Goal: Navigation & Orientation: Understand site structure

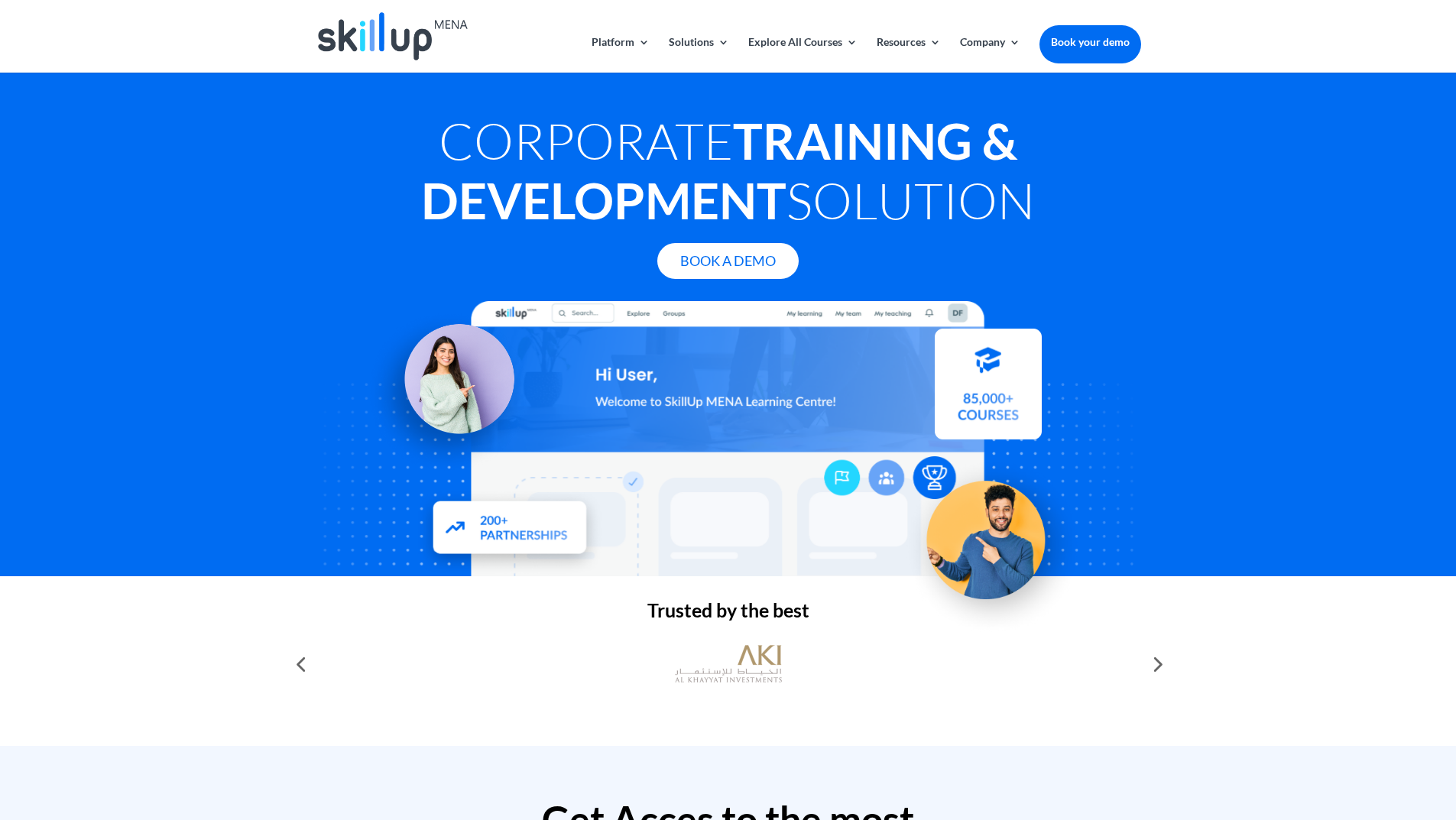
scroll to position [382, 0]
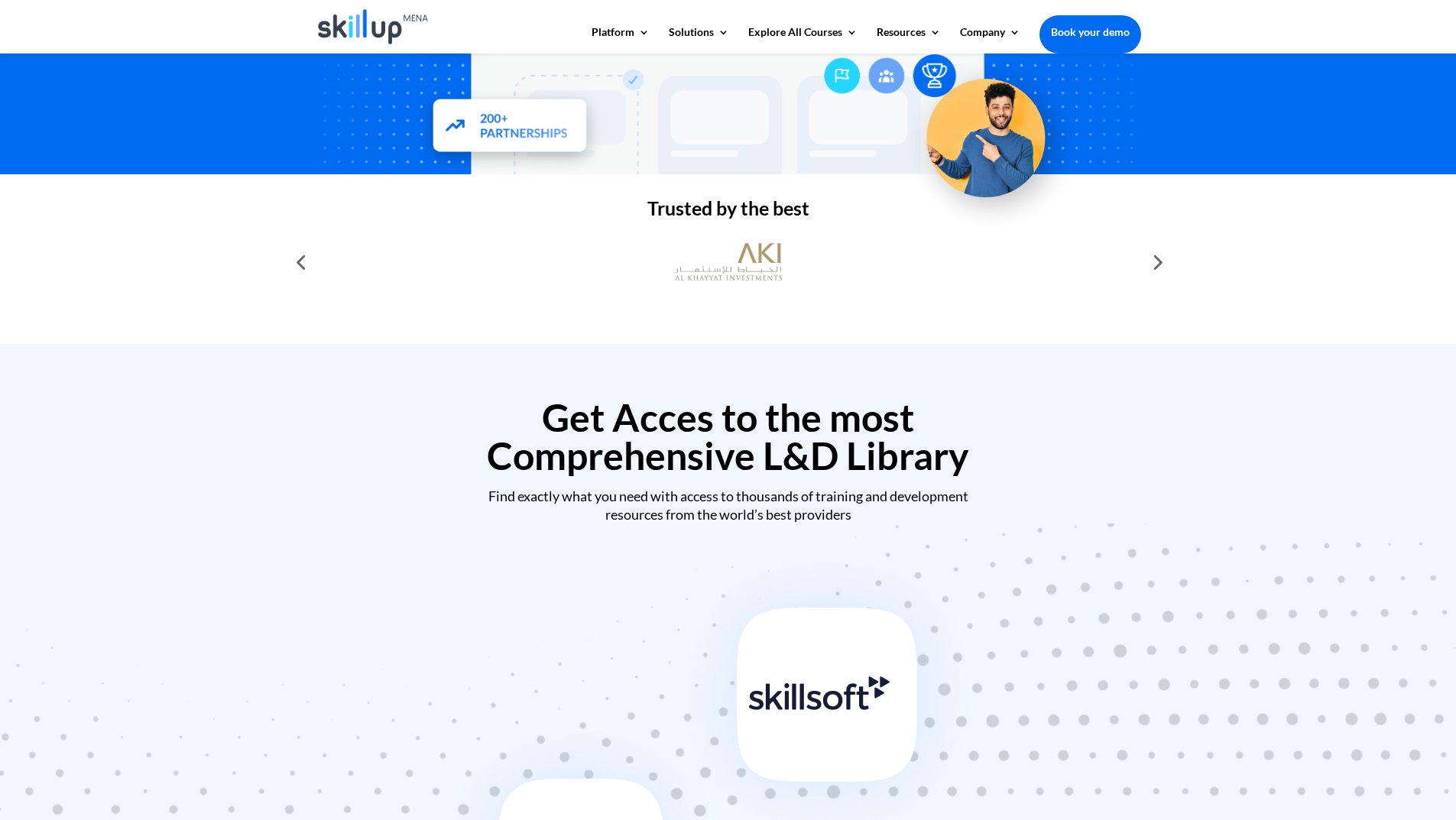
click at [1158, 278] on div "Trusted by the best" at bounding box center [728, 259] width 1456 height 170
click at [1154, 268] on div at bounding box center [1156, 262] width 30 height 30
click at [1155, 257] on div at bounding box center [1156, 262] width 30 height 30
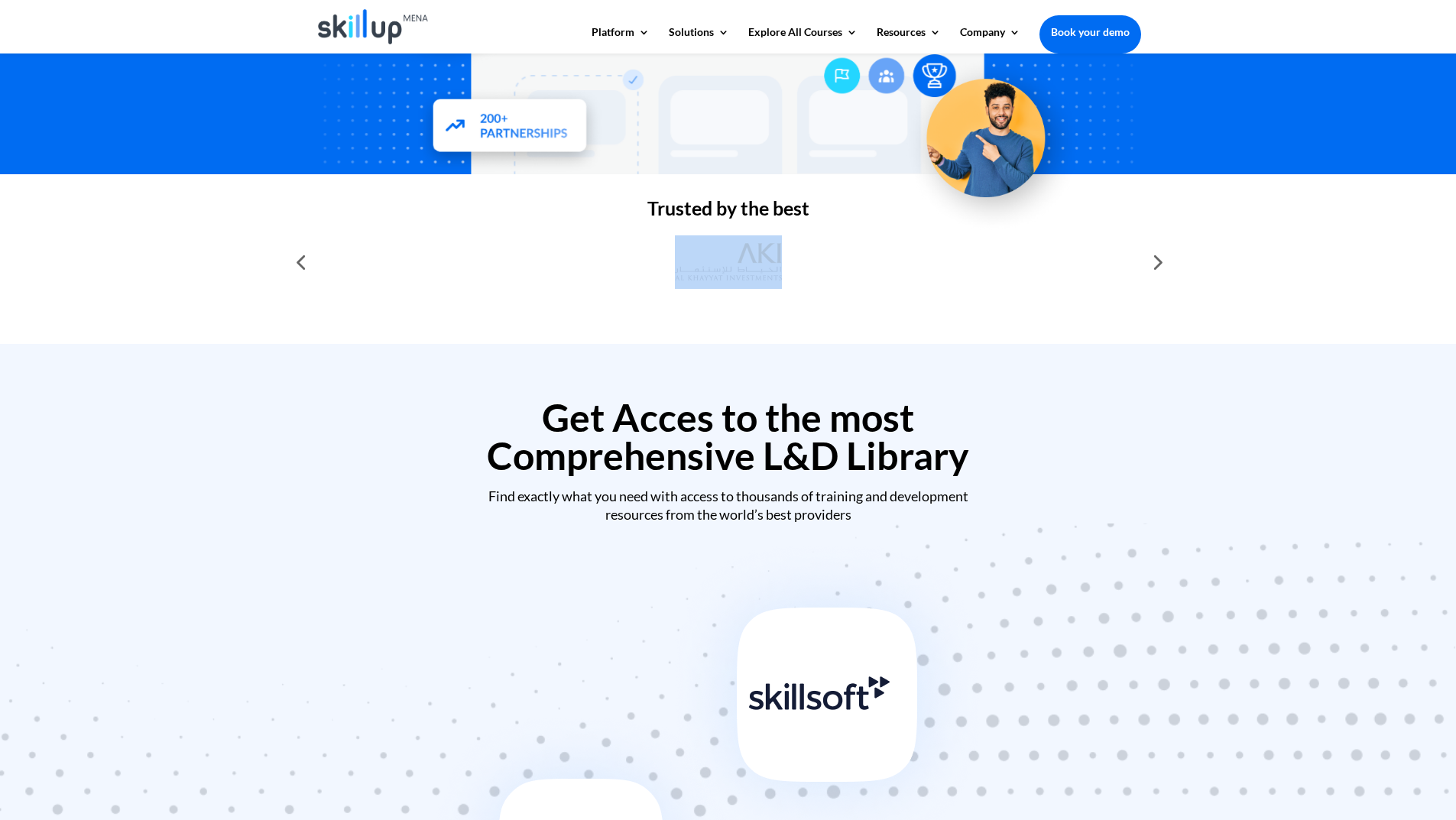
click at [1155, 257] on div at bounding box center [1156, 262] width 30 height 30
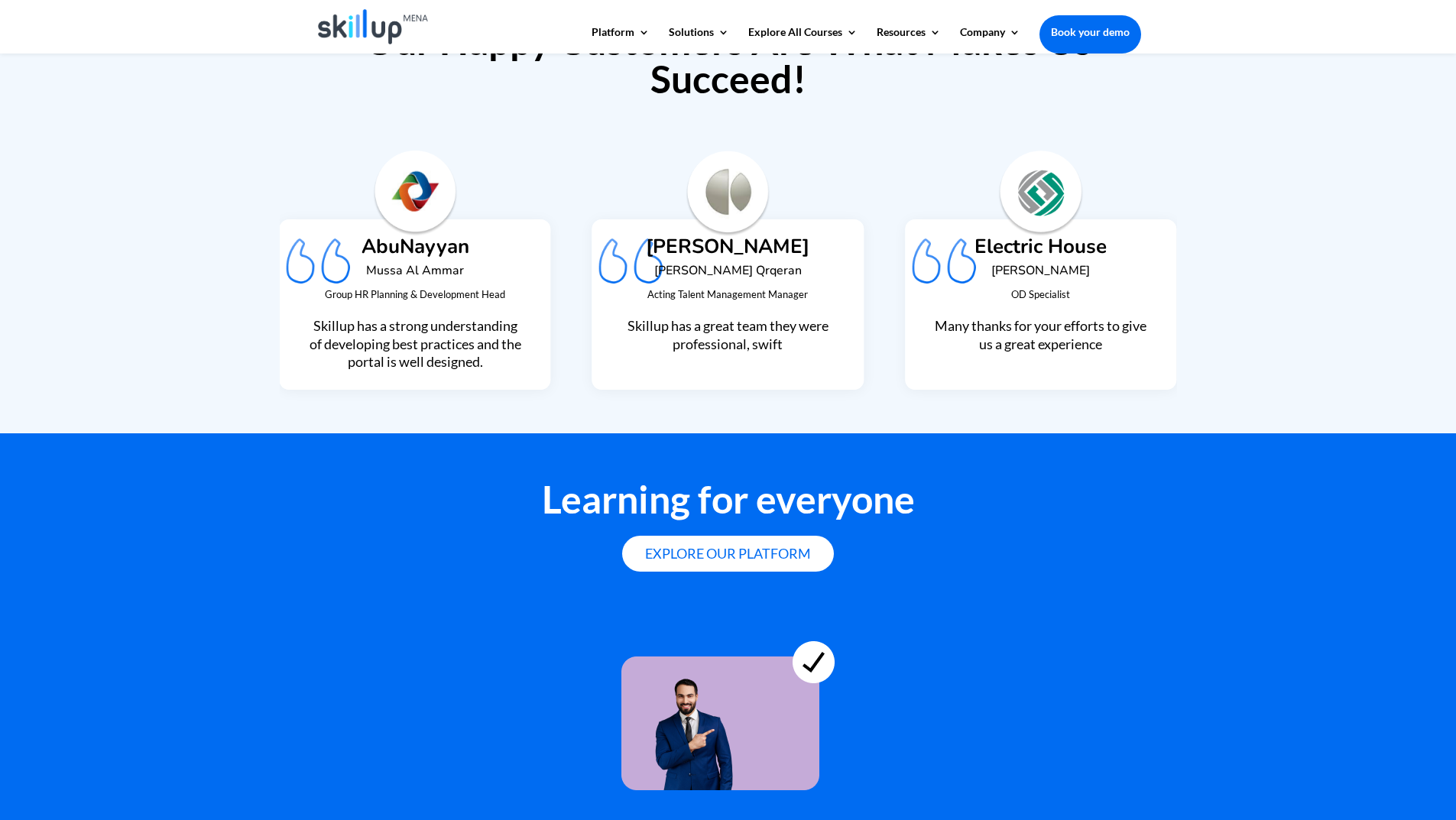
scroll to position [3721, 0]
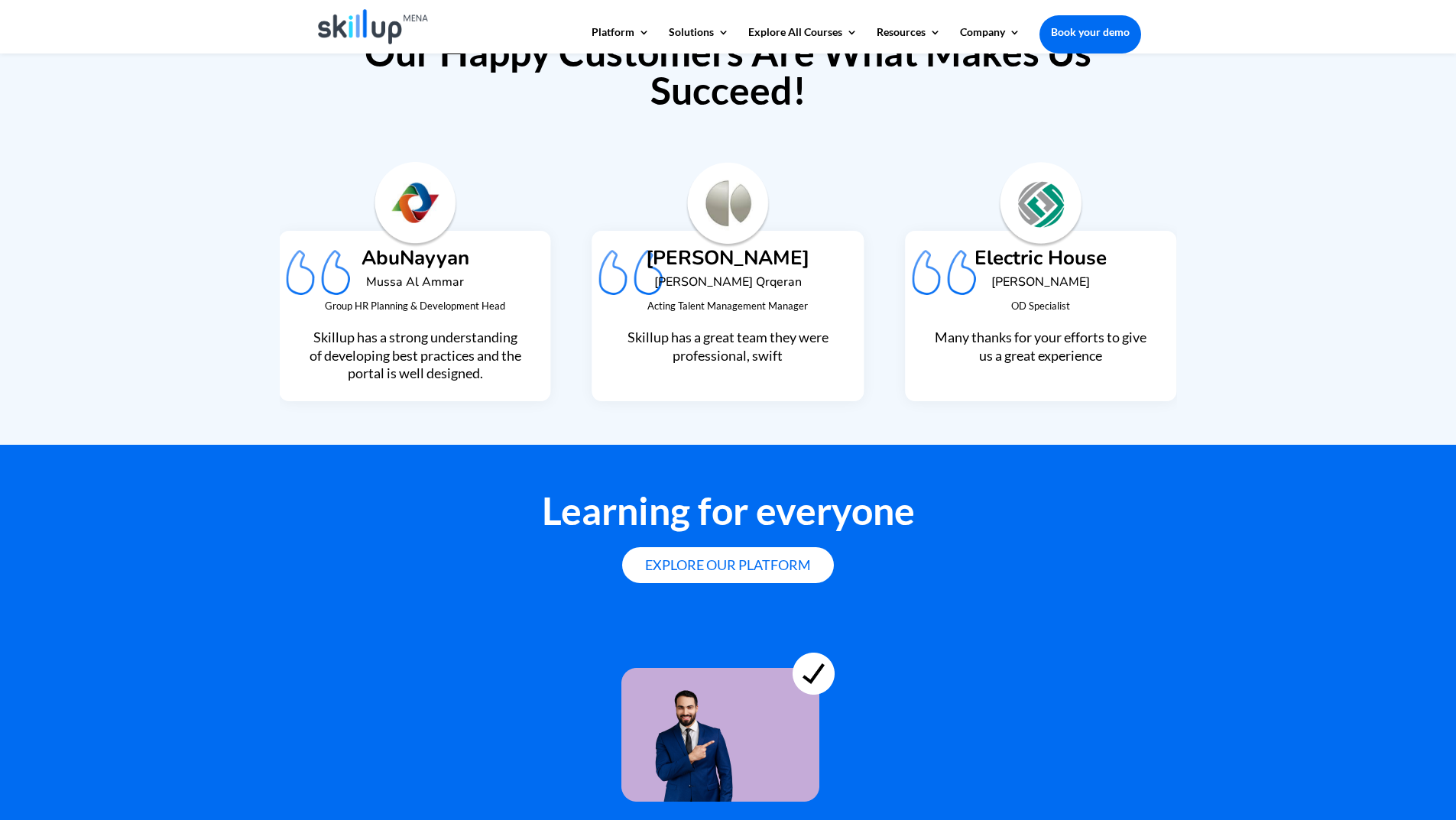
click at [1035, 300] on span "OD Specialist" at bounding box center [1041, 305] width 59 height 12
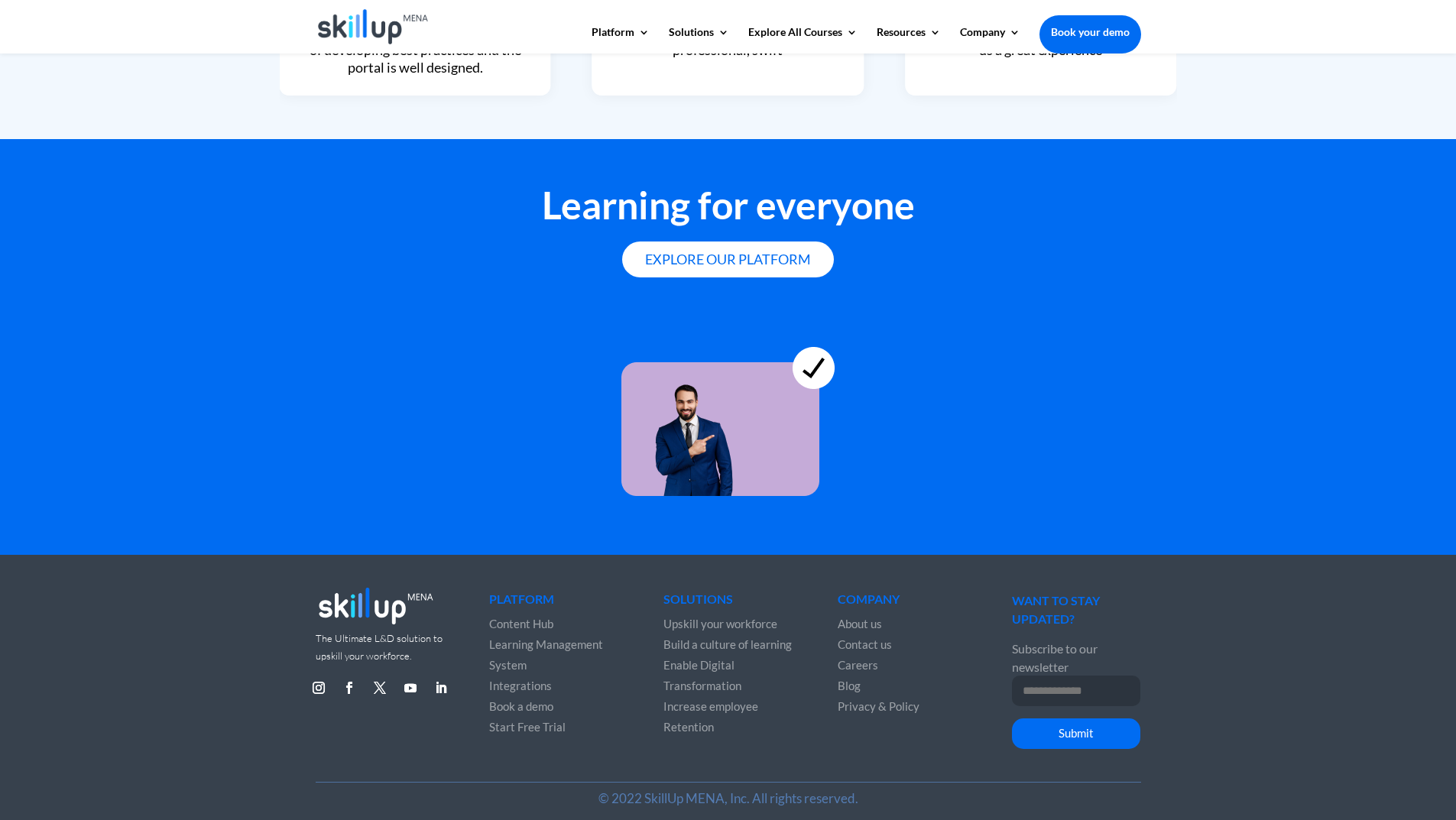
click at [517, 617] on span "Content Hub" at bounding box center [521, 623] width 65 height 14
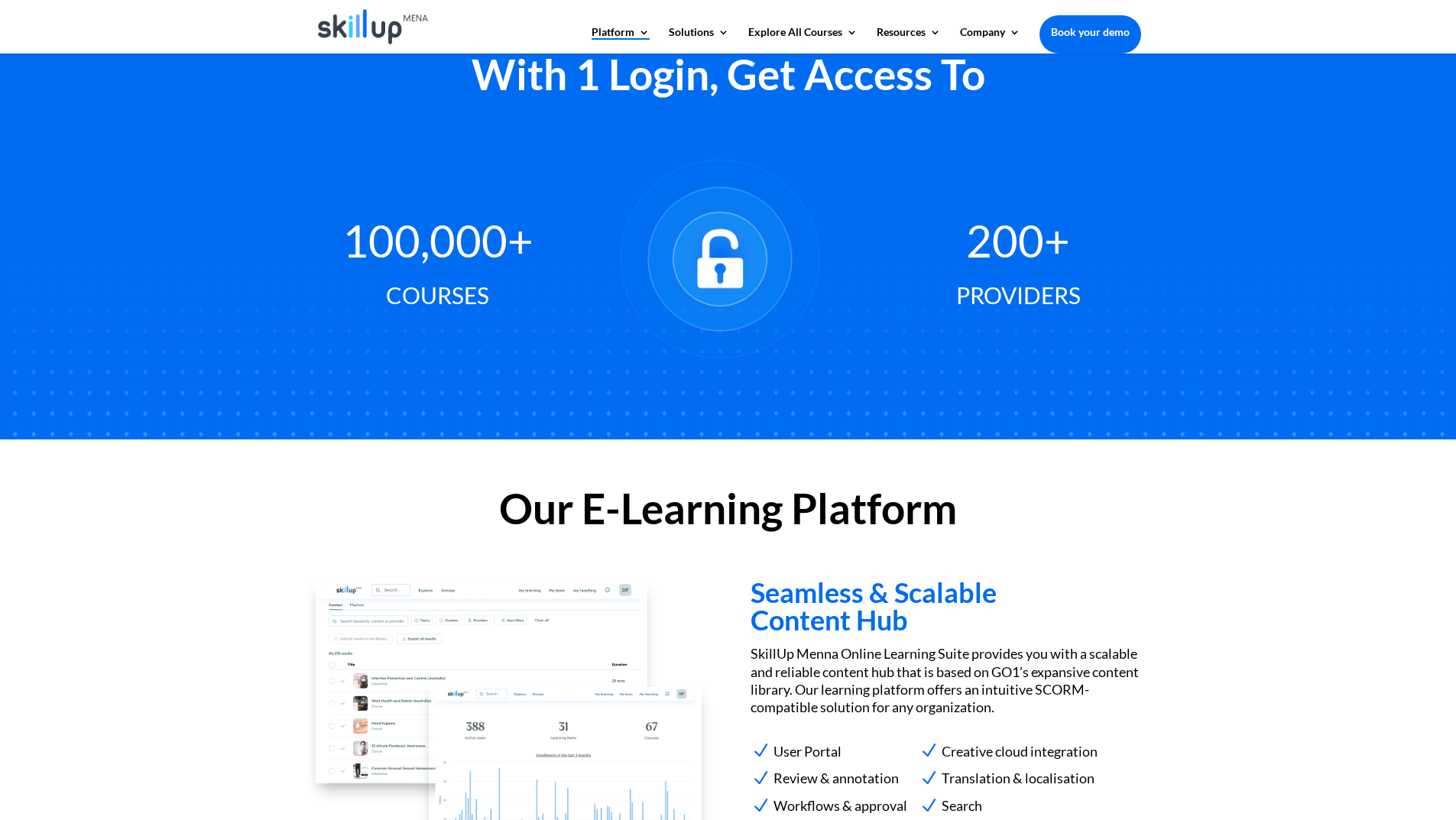
scroll to position [470, 0]
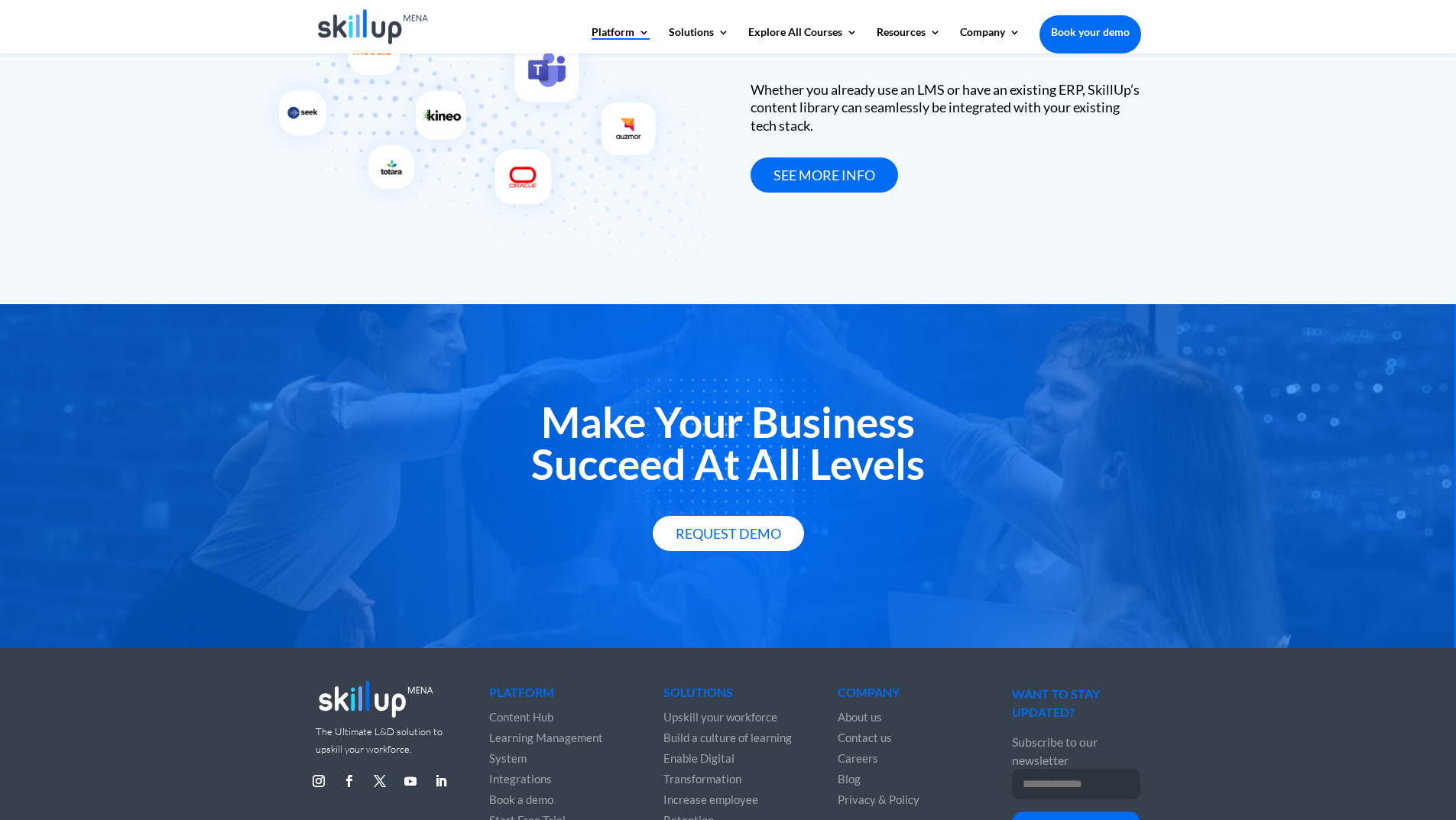
scroll to position [2533, 0]
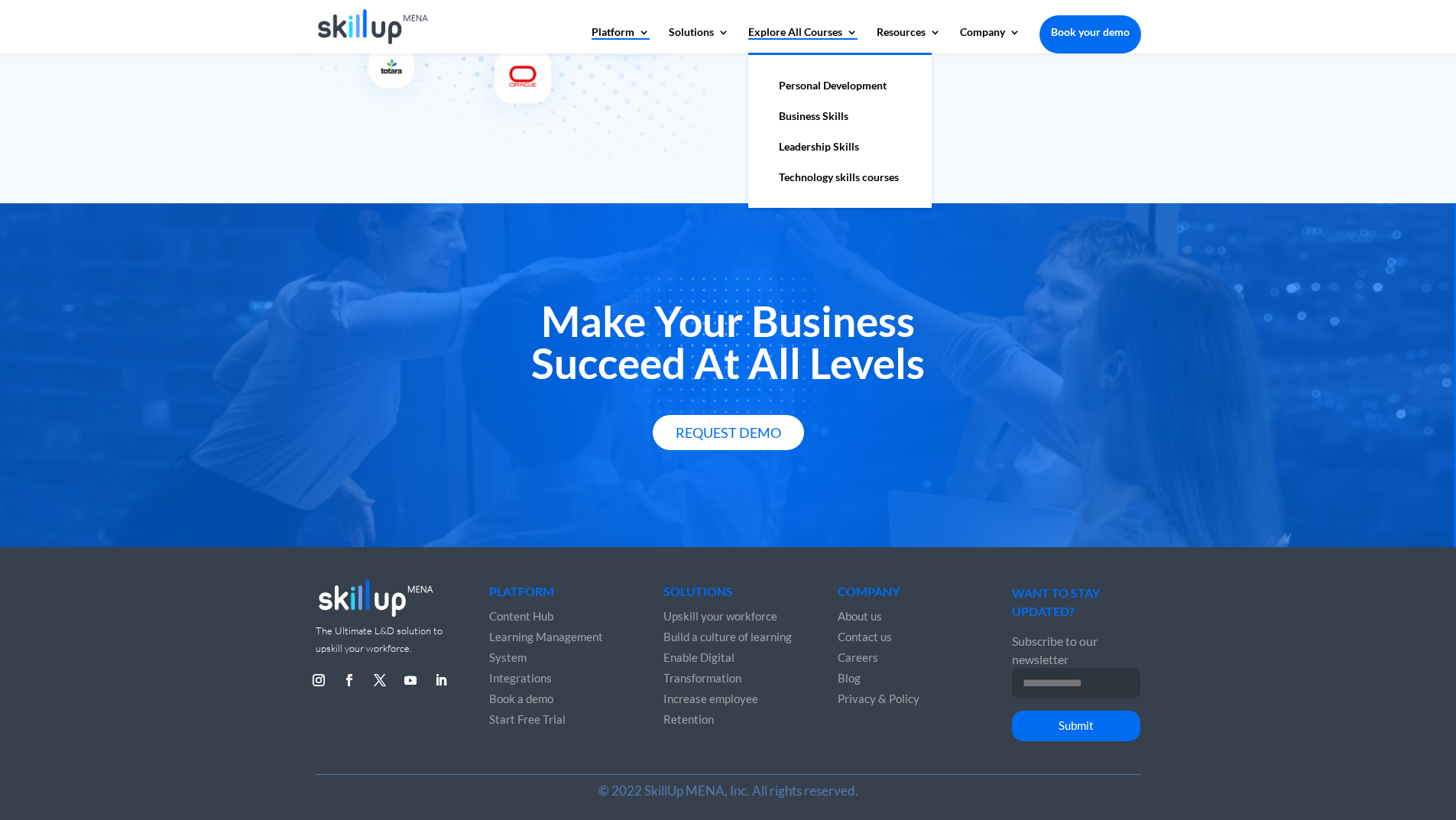
click at [834, 41] on link "Explore All Courses" at bounding box center [802, 40] width 109 height 26
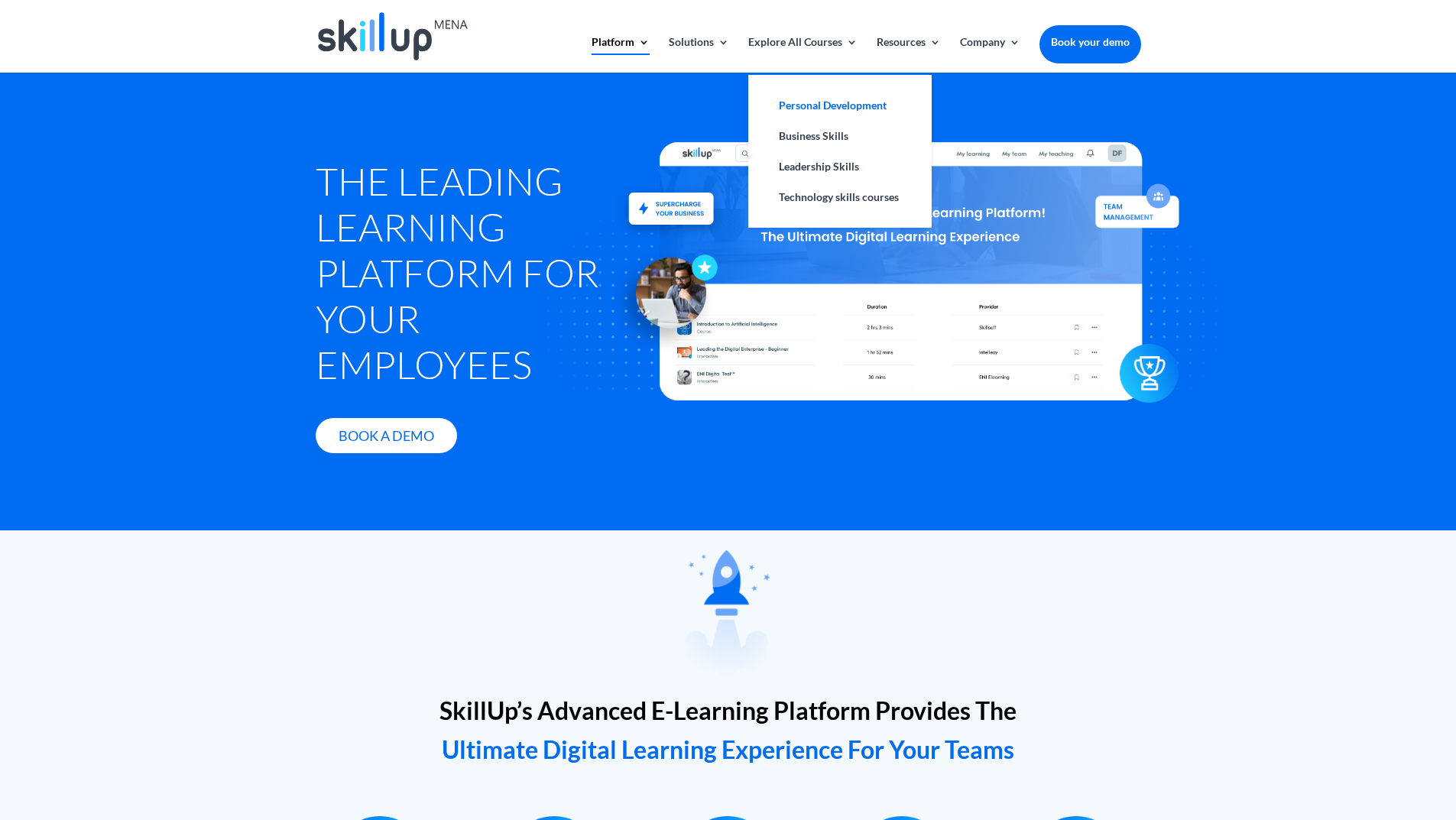
click at [856, 105] on link "Personal Development" at bounding box center [840, 105] width 153 height 30
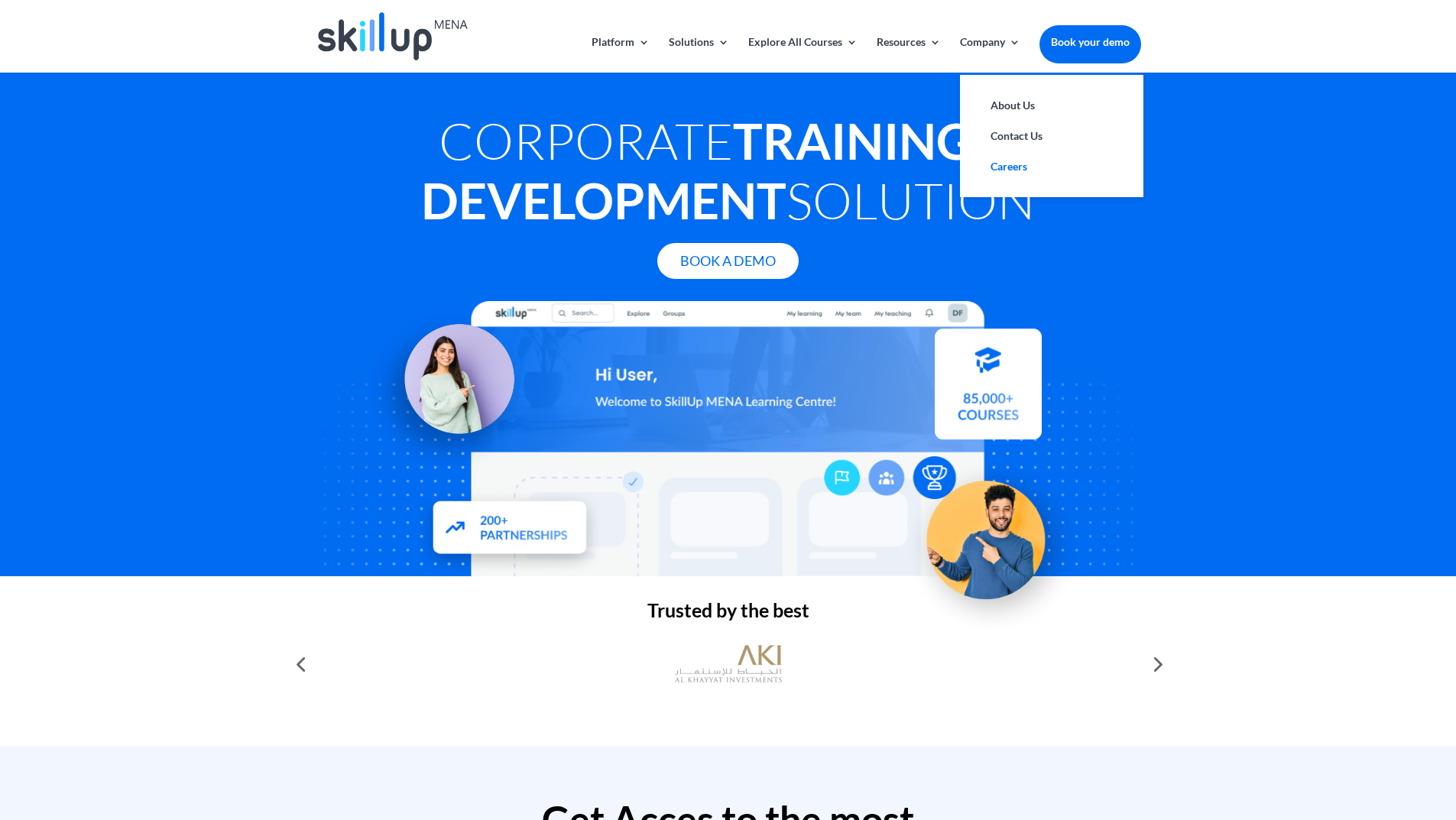
click at [1033, 160] on link "Careers" at bounding box center [1052, 167] width 153 height 30
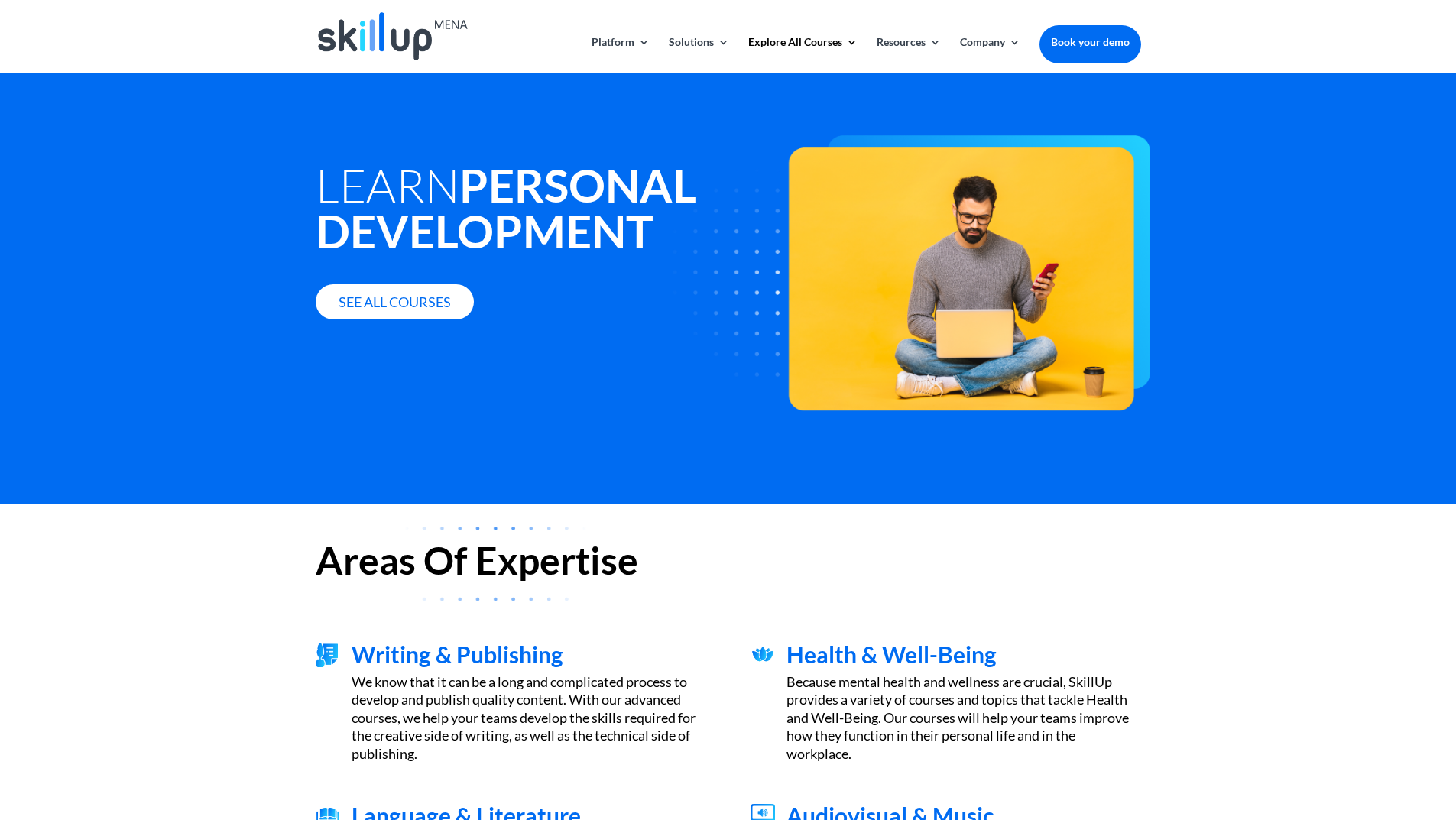
scroll to position [26, 0]
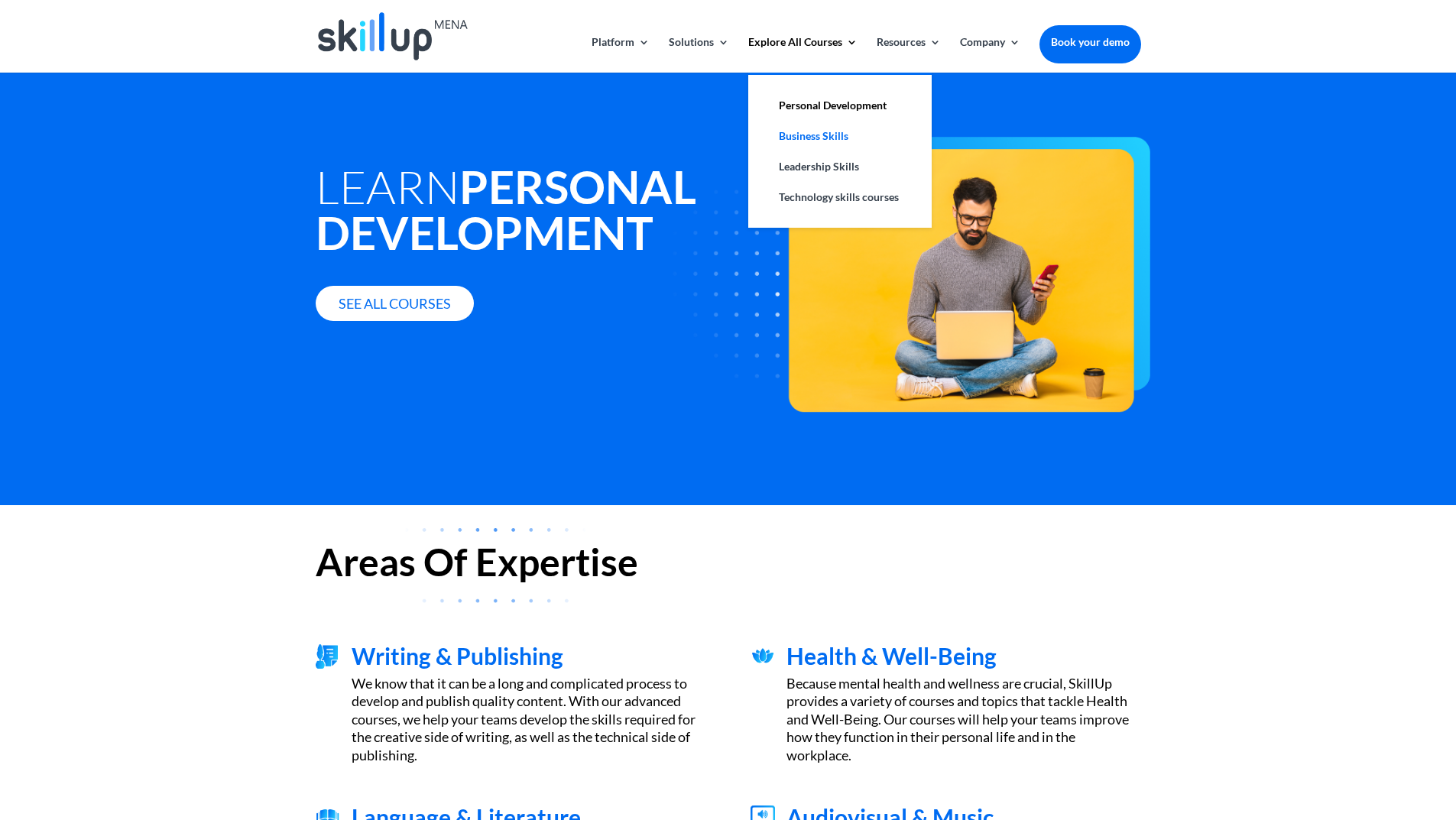
click at [835, 143] on link "Business Skills" at bounding box center [840, 135] width 153 height 30
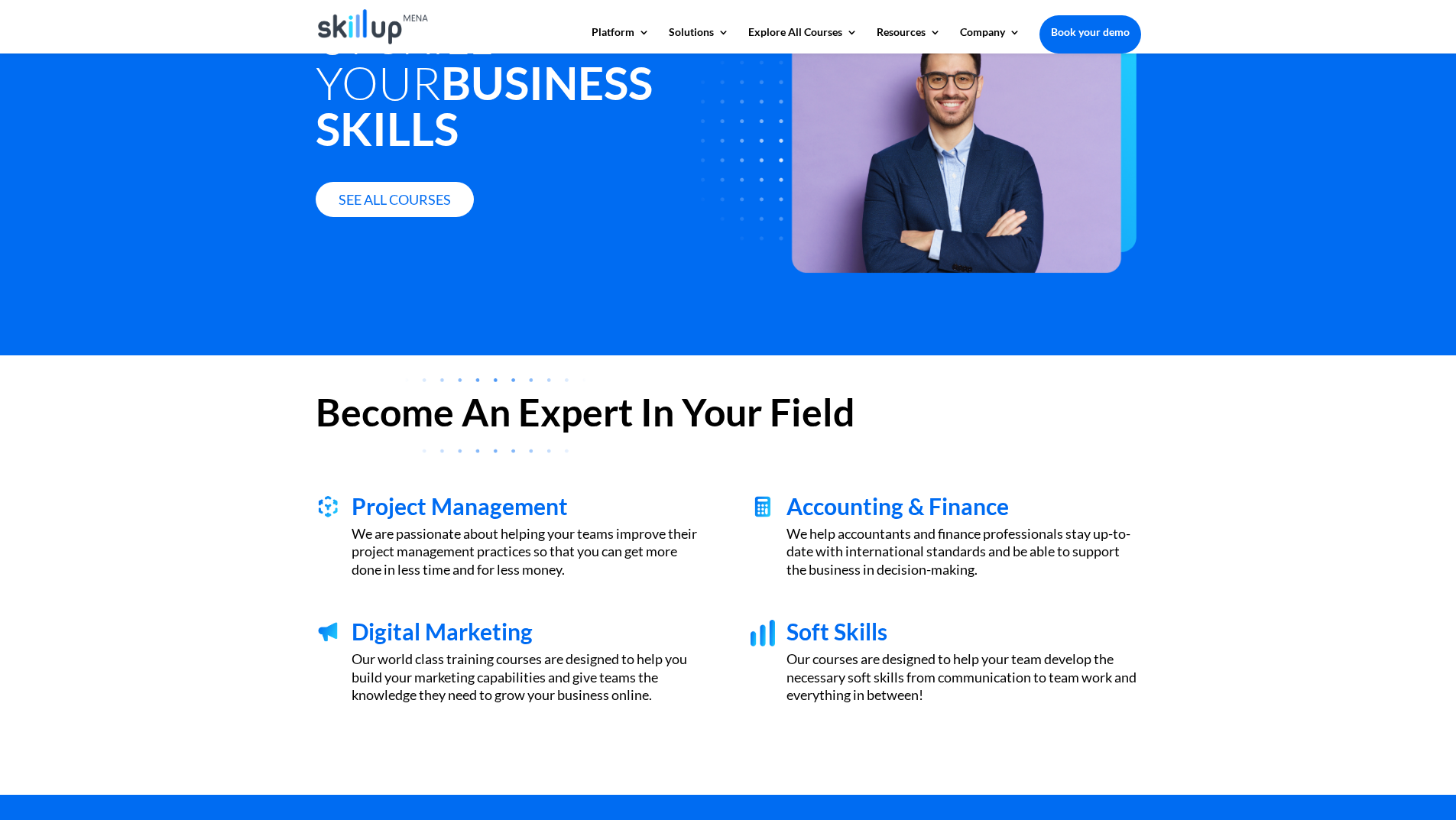
scroll to position [153, 0]
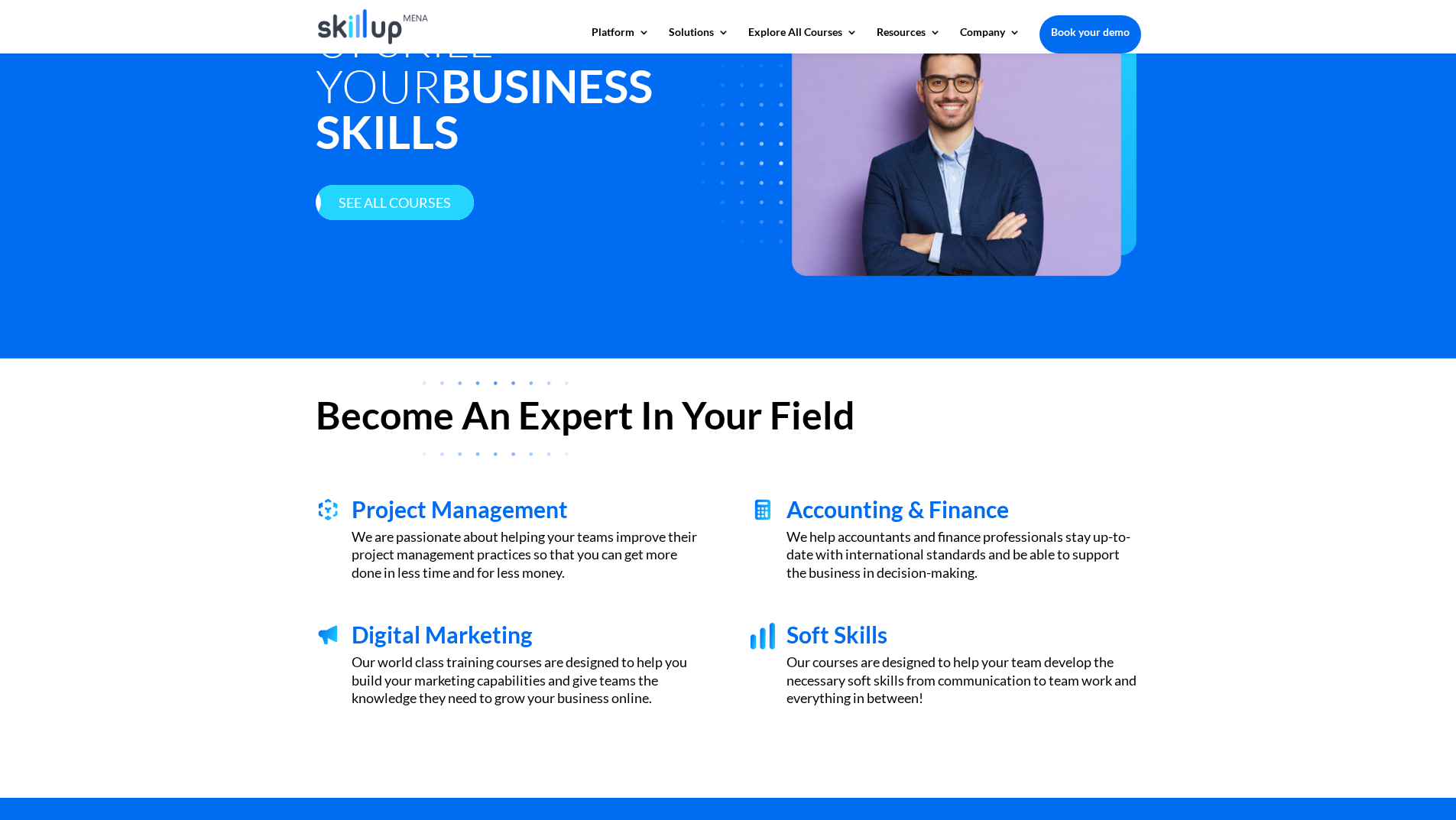
click at [394, 185] on link "See all courses" at bounding box center [395, 202] width 158 height 36
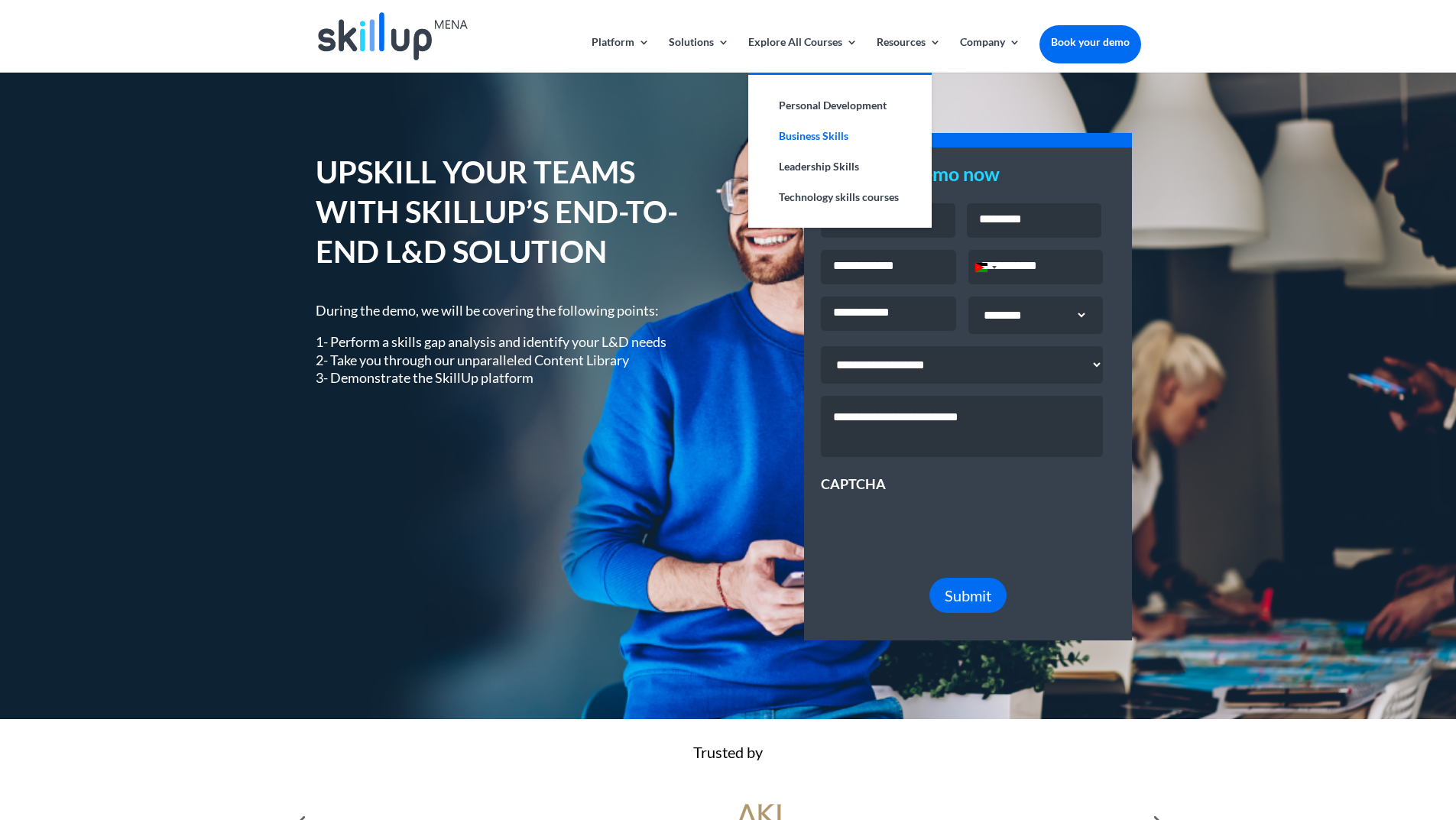
click at [822, 142] on link "Business Skills" at bounding box center [840, 135] width 153 height 30
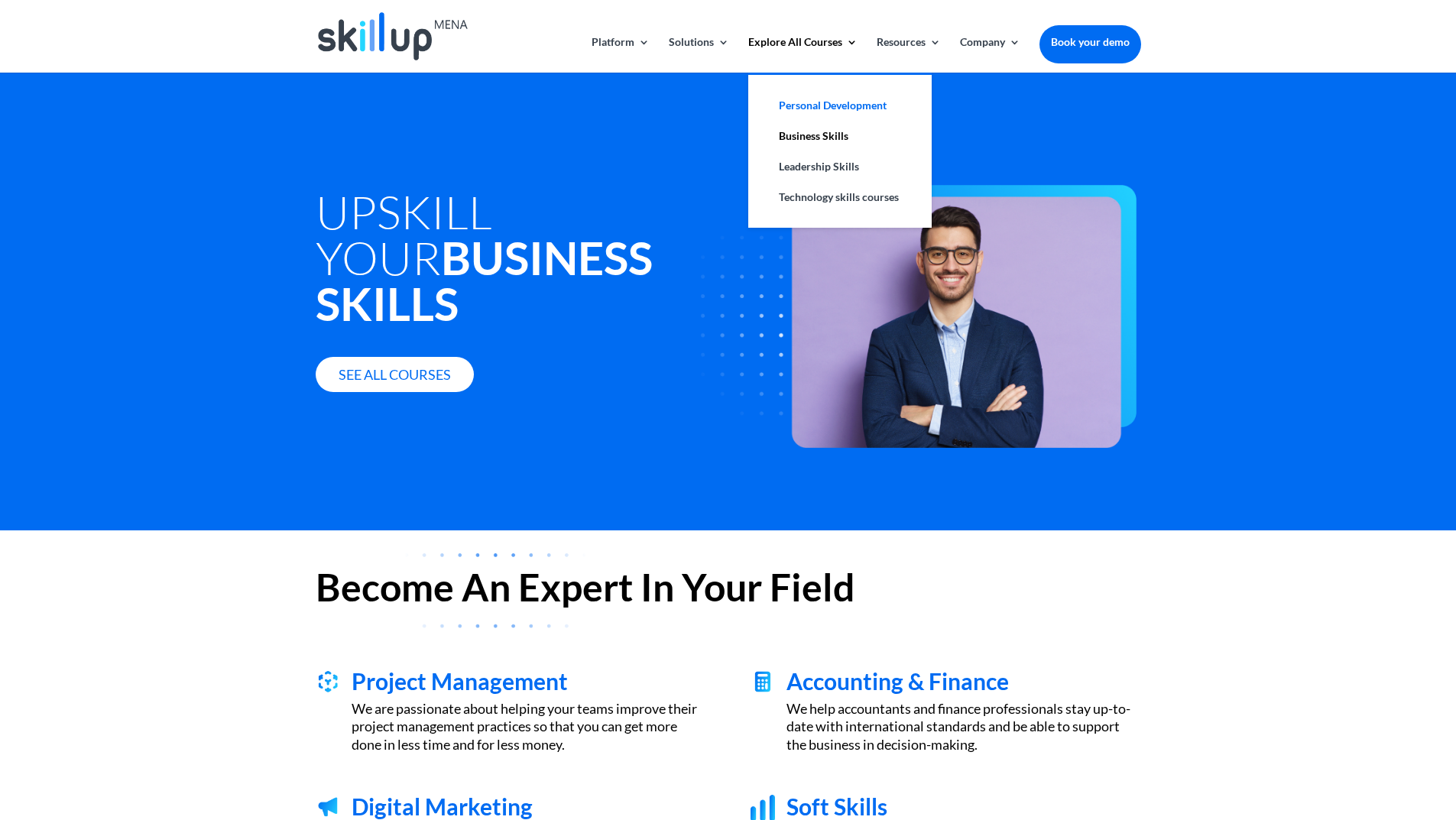
click at [813, 102] on link "Personal Development" at bounding box center [840, 105] width 153 height 30
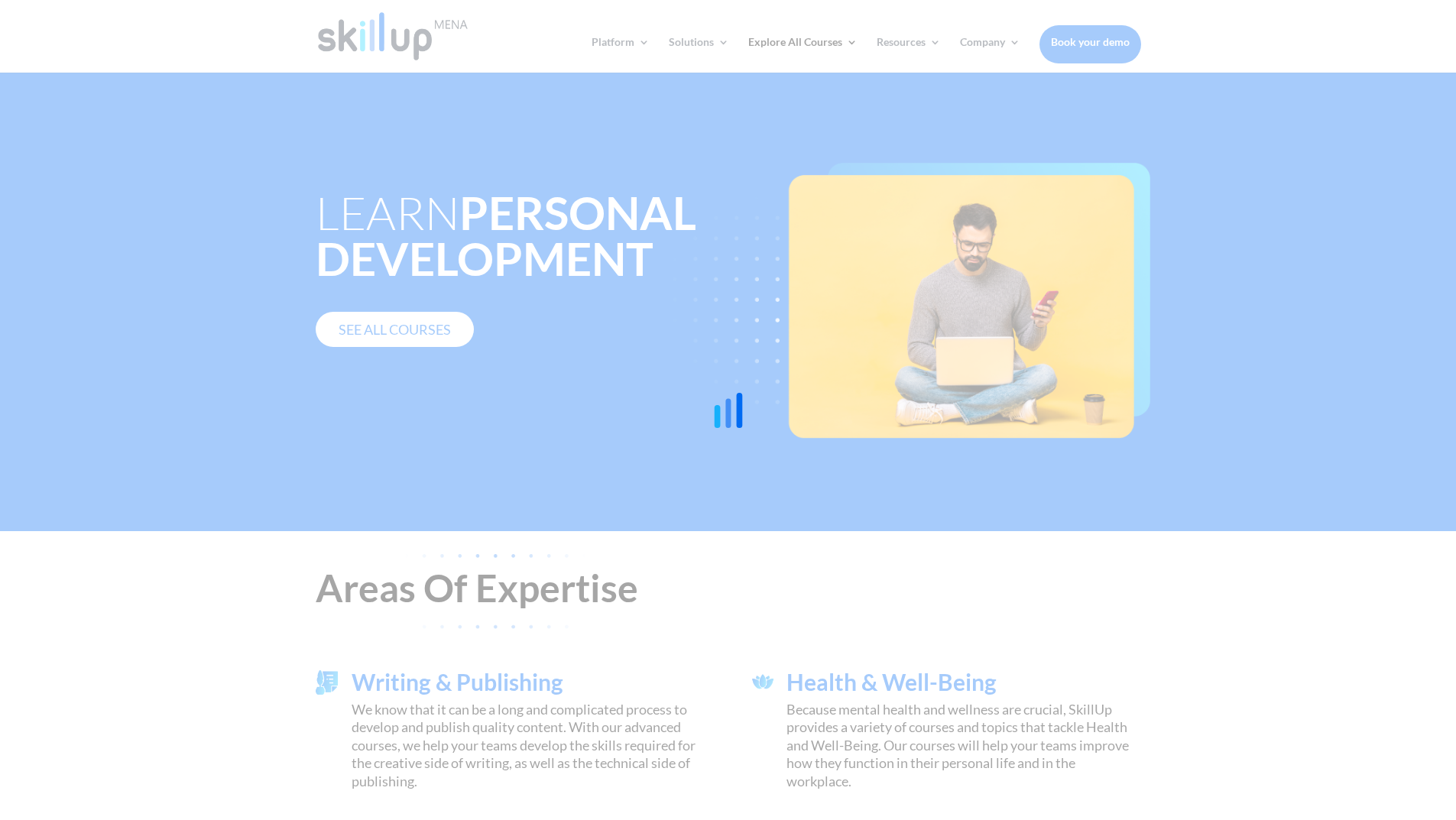
click at [397, 327] on div at bounding box center [728, 410] width 1456 height 820
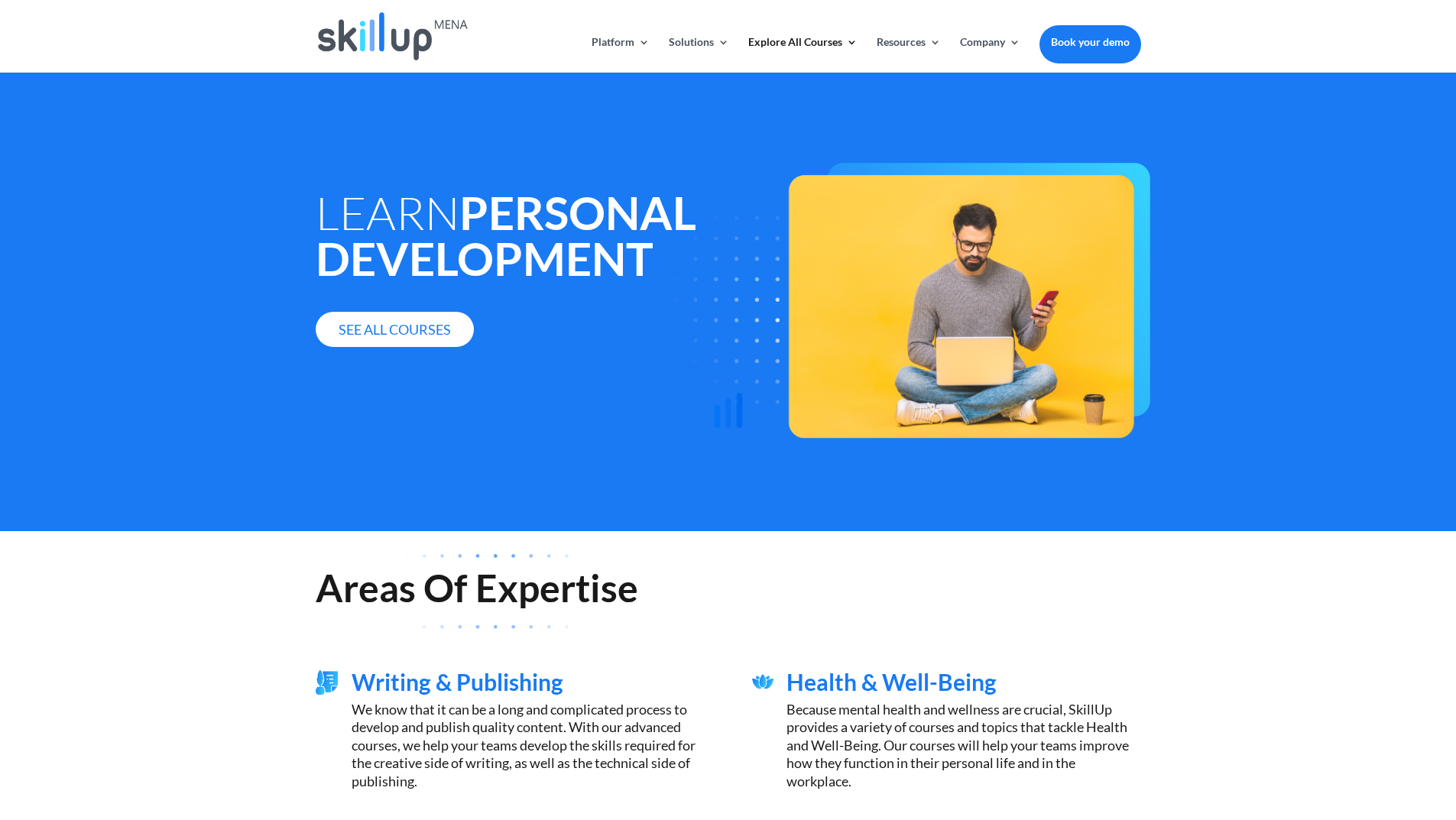
click at [397, 327] on div at bounding box center [728, 410] width 1456 height 820
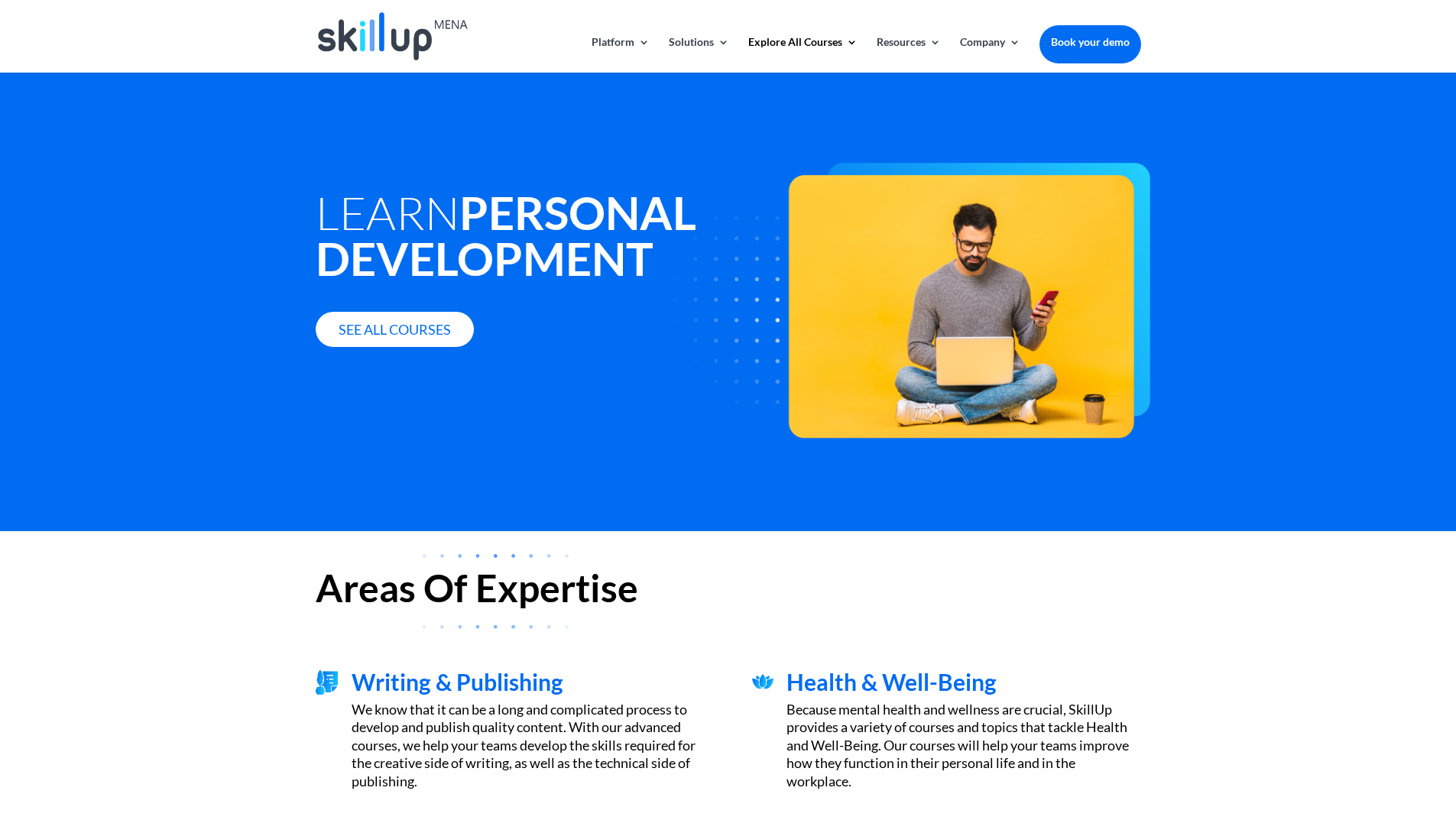
click at [397, 327] on link "See all courses" at bounding box center [395, 329] width 158 height 36
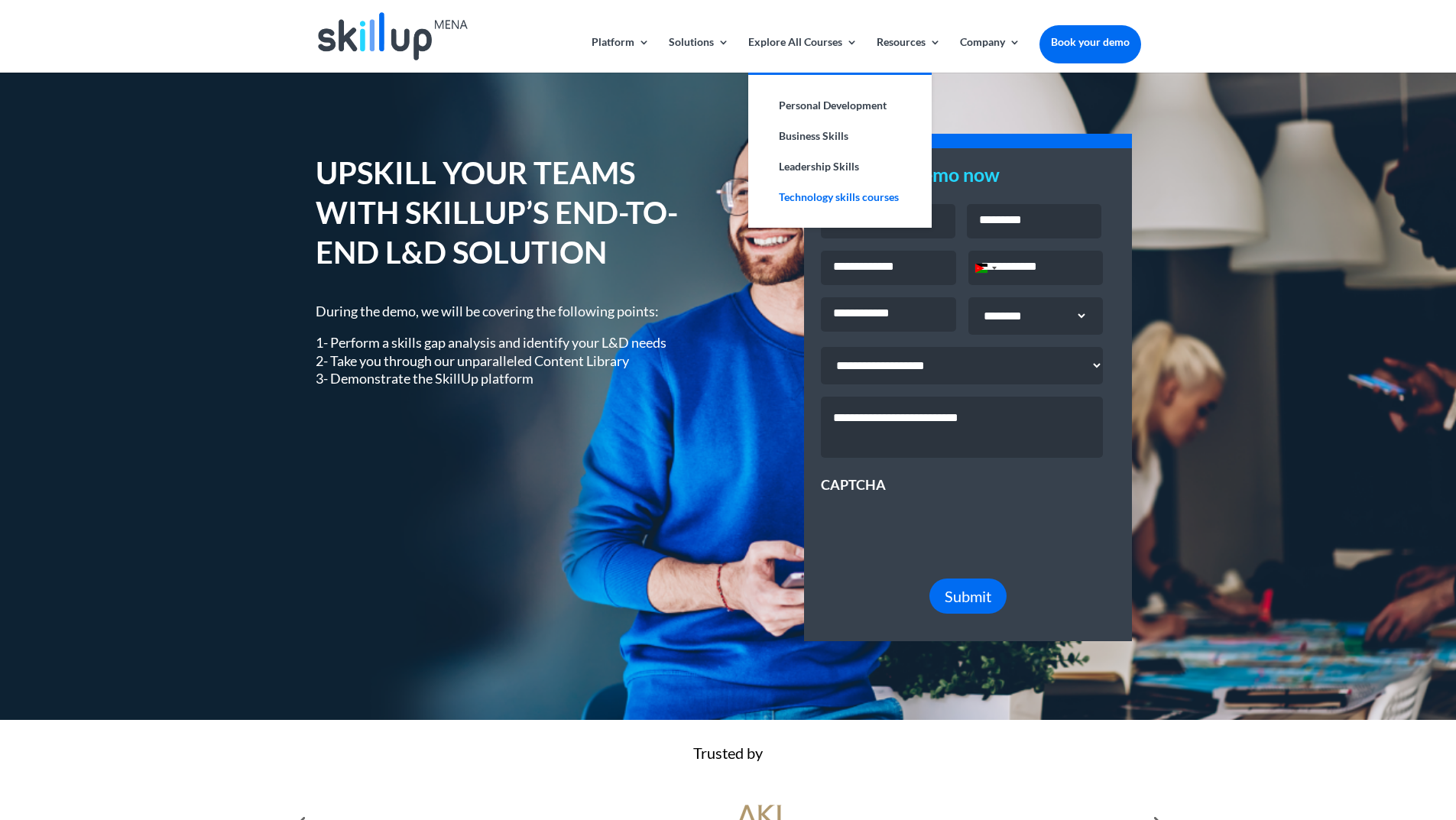
click at [829, 193] on link "Technology skills courses" at bounding box center [840, 197] width 153 height 30
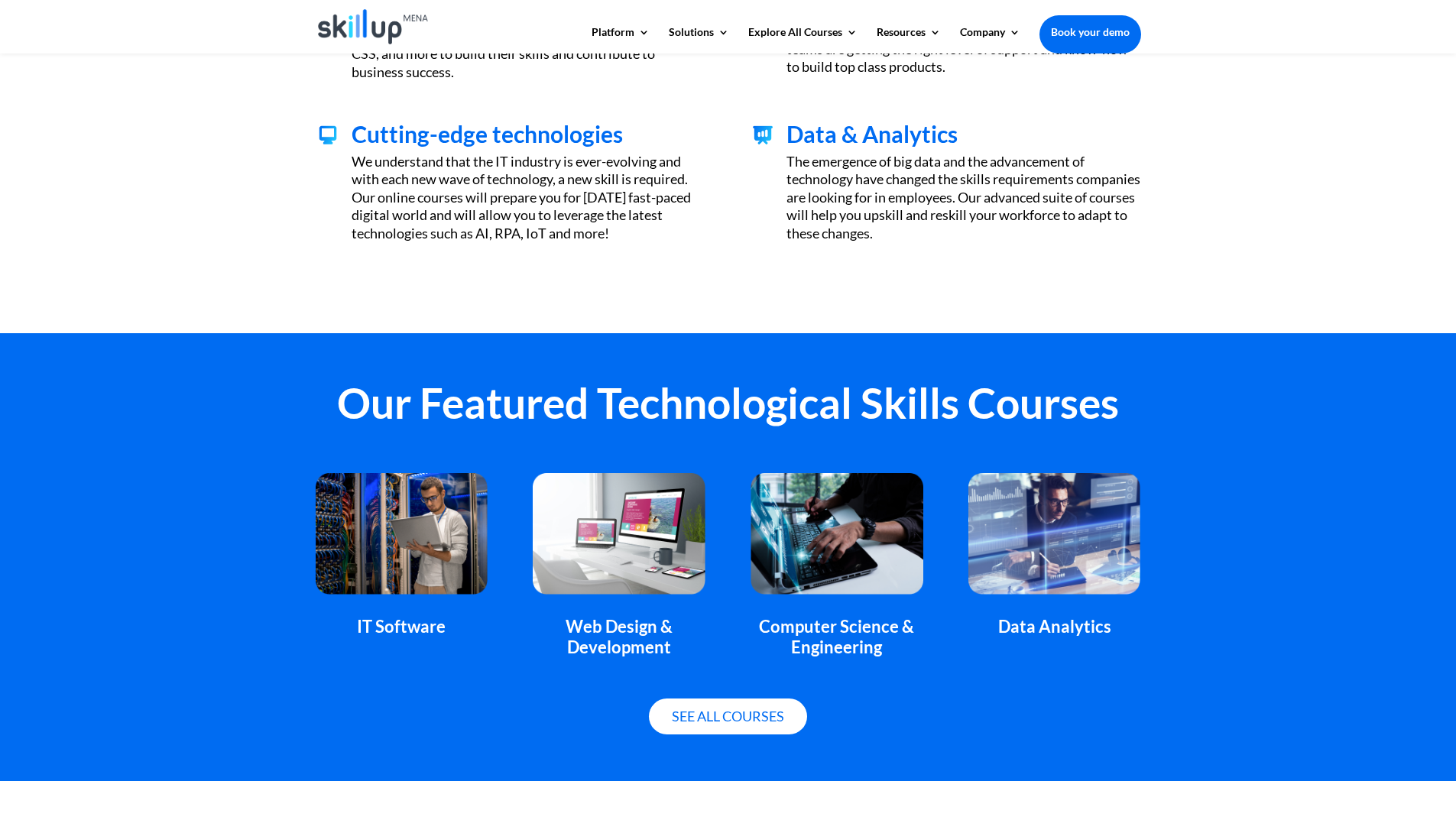
scroll to position [840, 0]
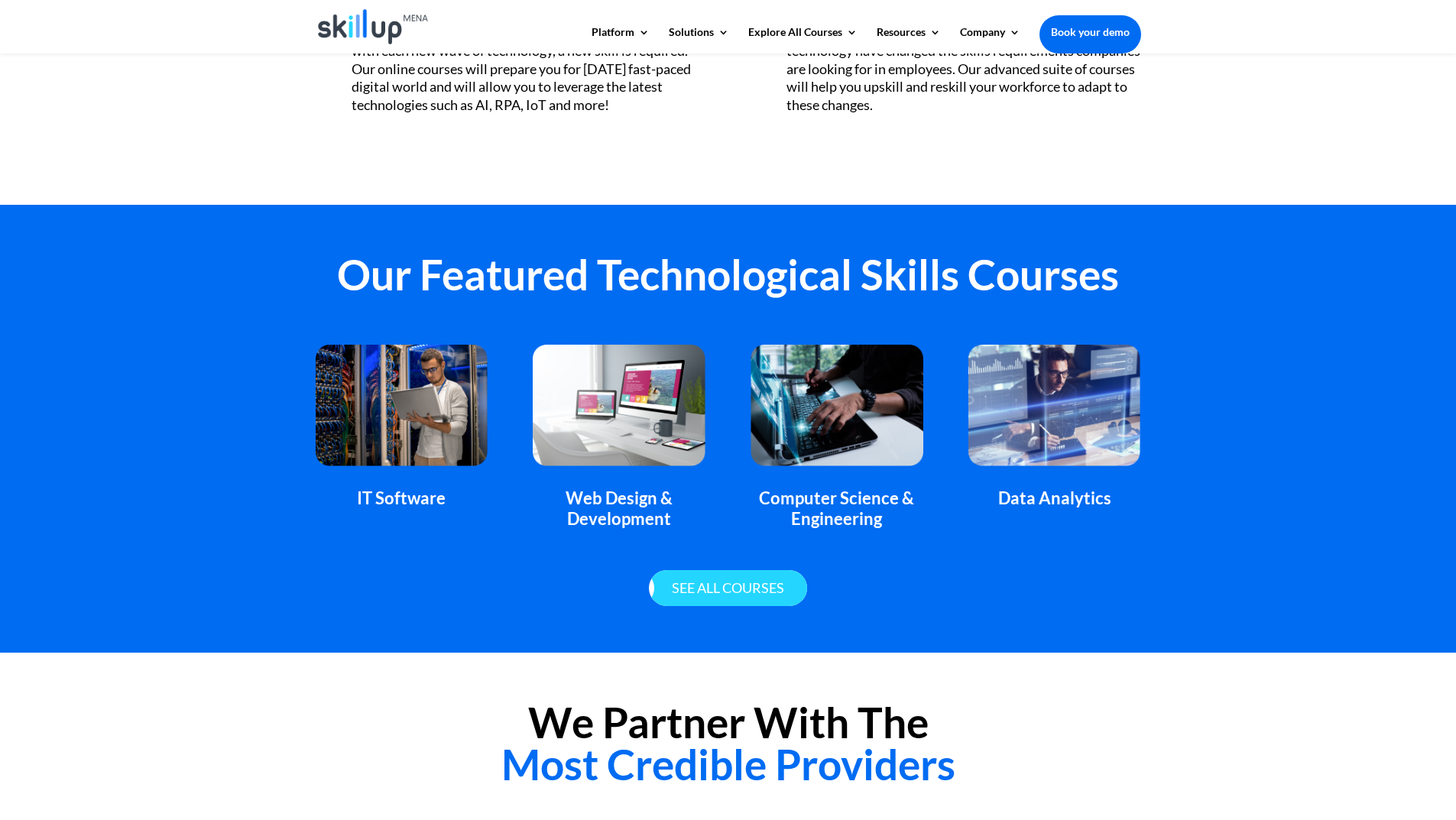
click at [683, 594] on link "See all courses" at bounding box center [728, 587] width 158 height 36
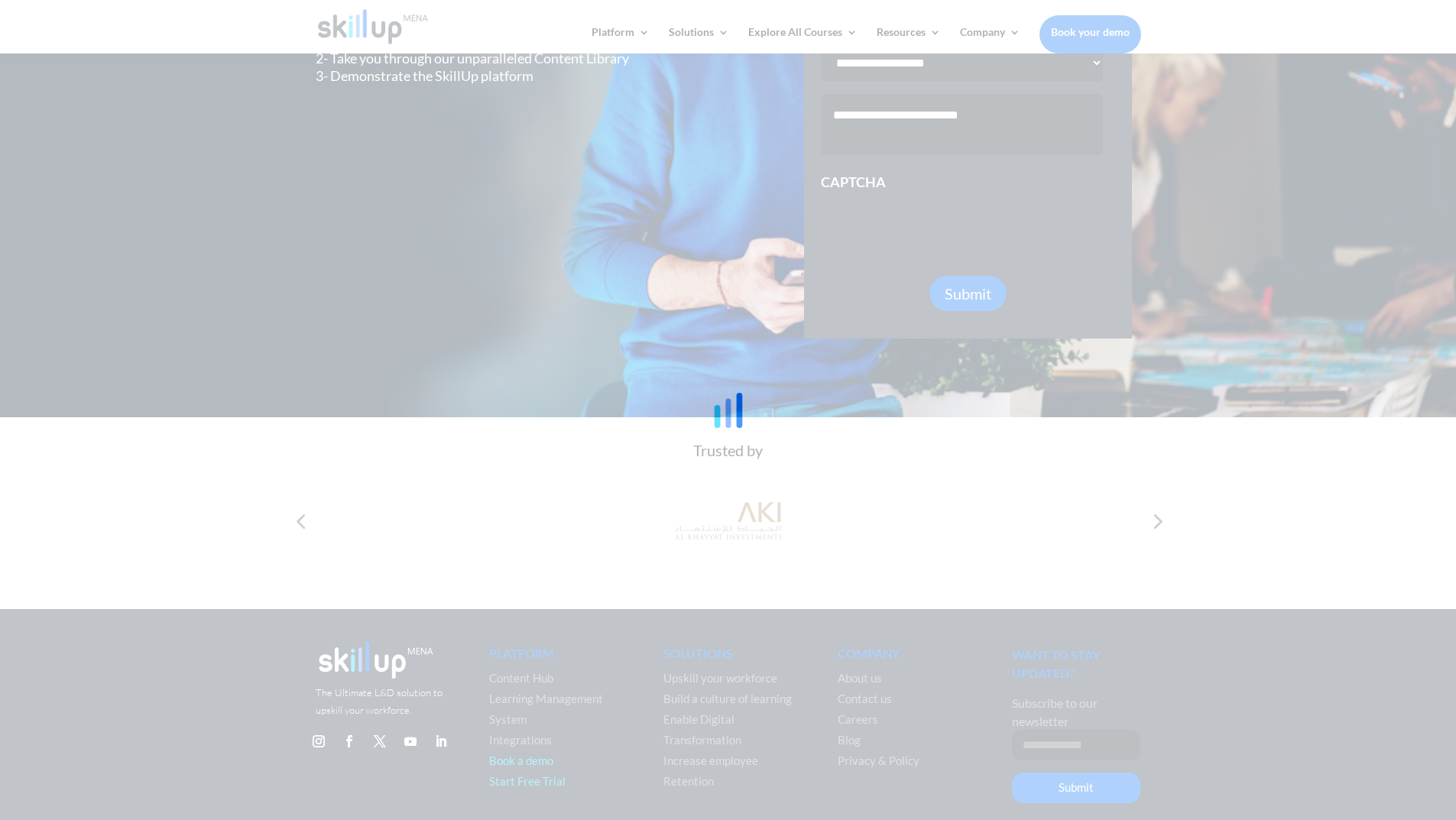
scroll to position [354, 0]
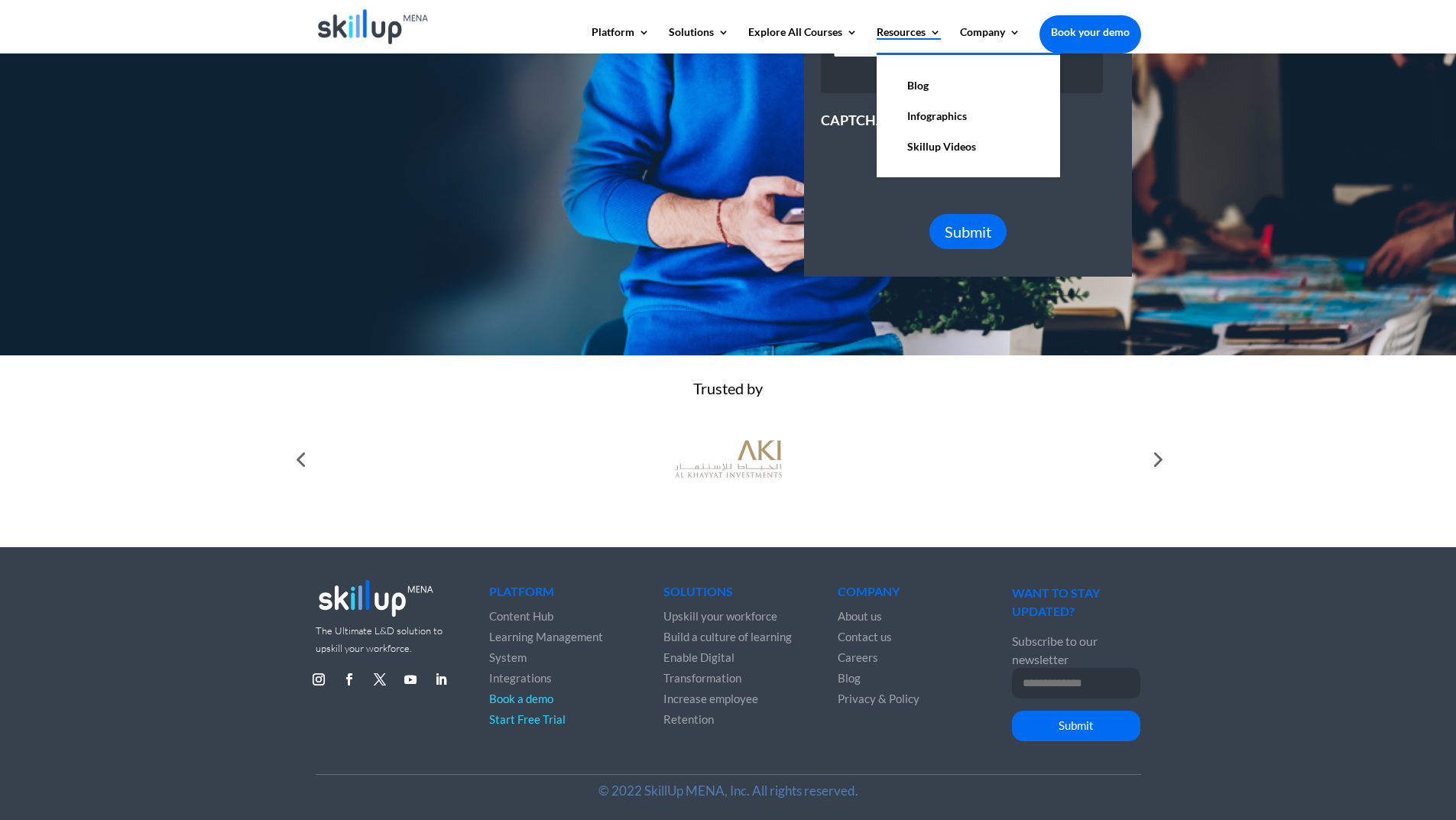
click at [922, 39] on link "Resources" at bounding box center [909, 40] width 65 height 26
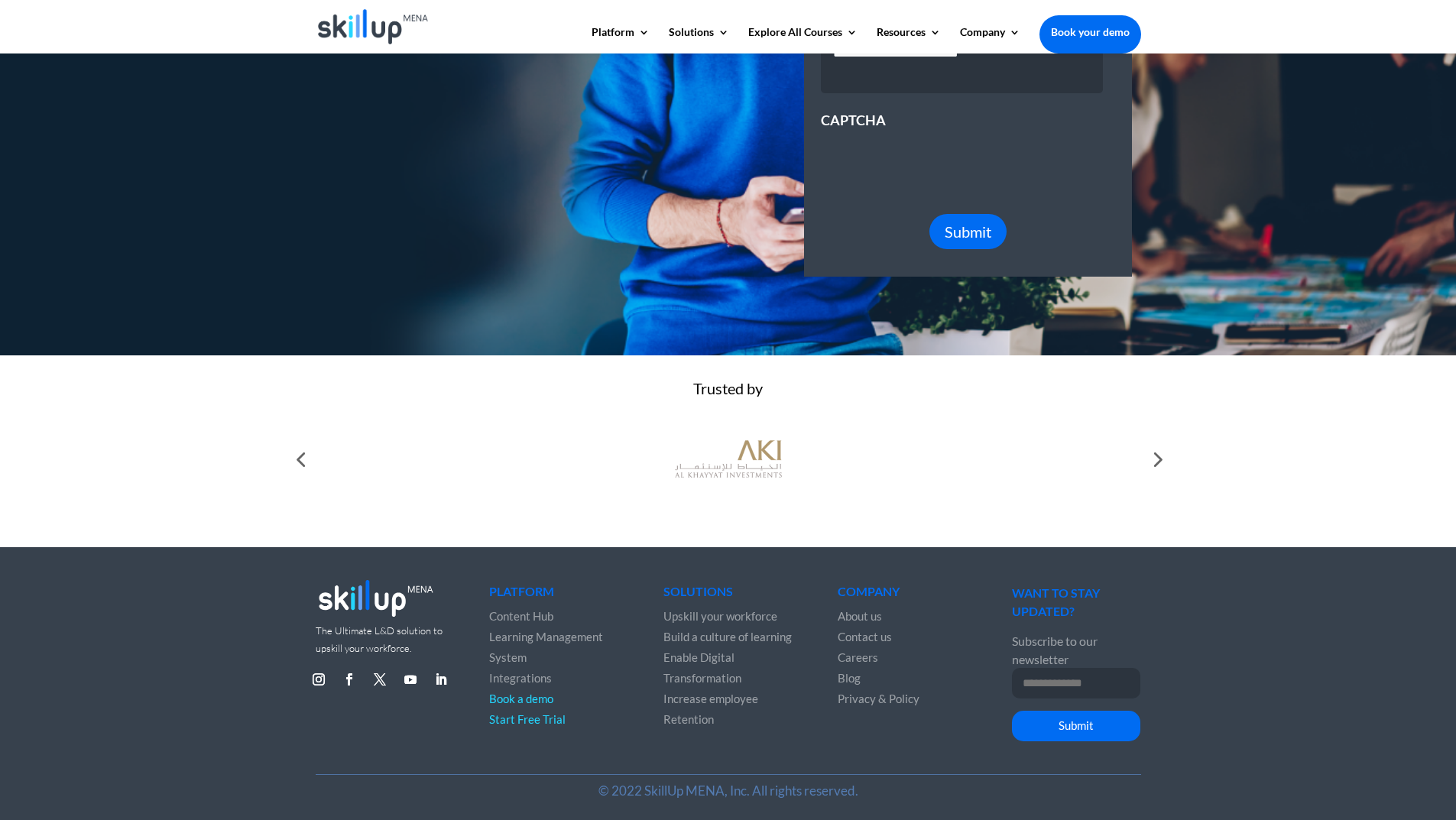
scroll to position [354, 0]
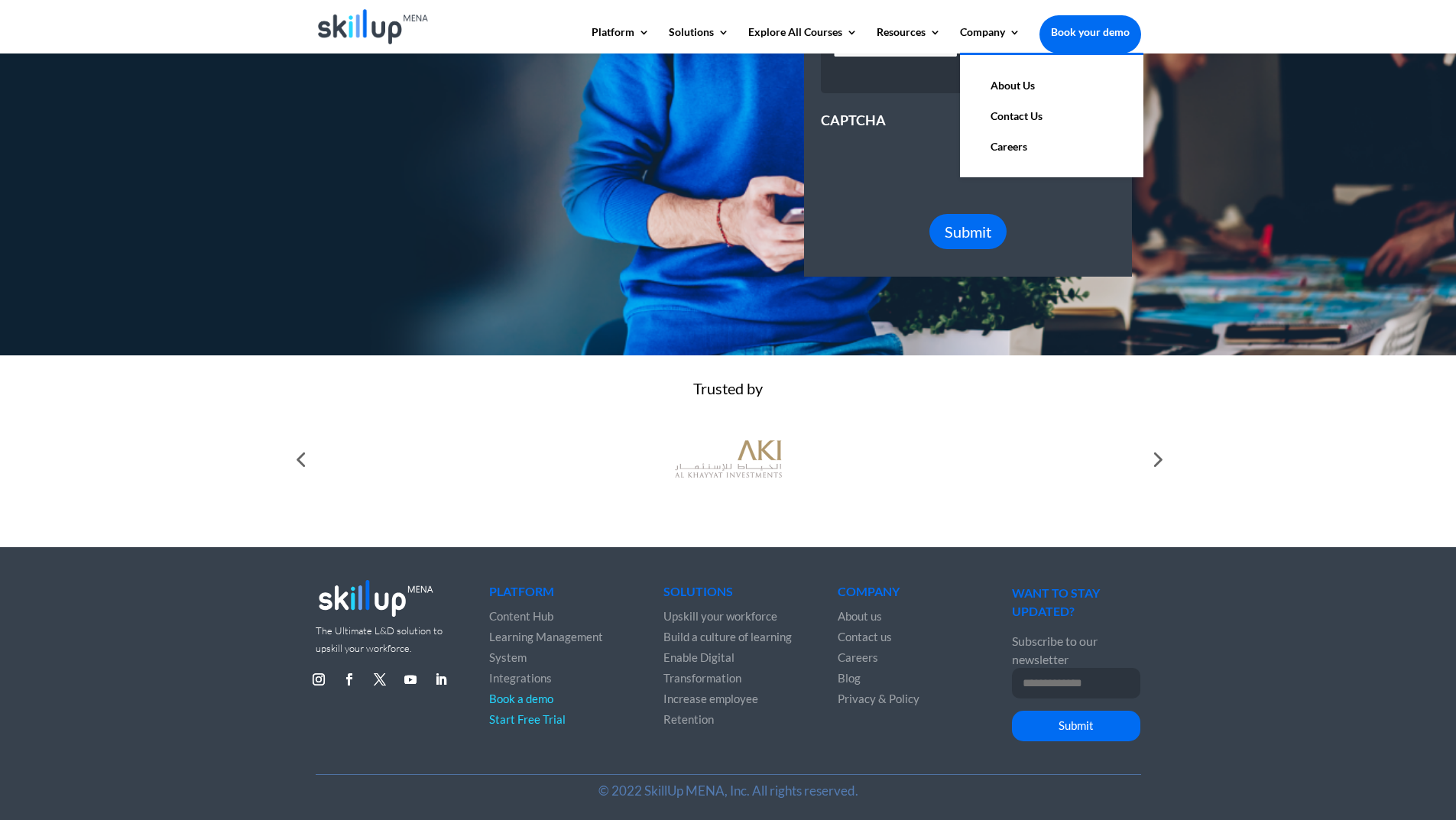
click at [1007, 96] on link "About Us" at bounding box center [1052, 85] width 153 height 30
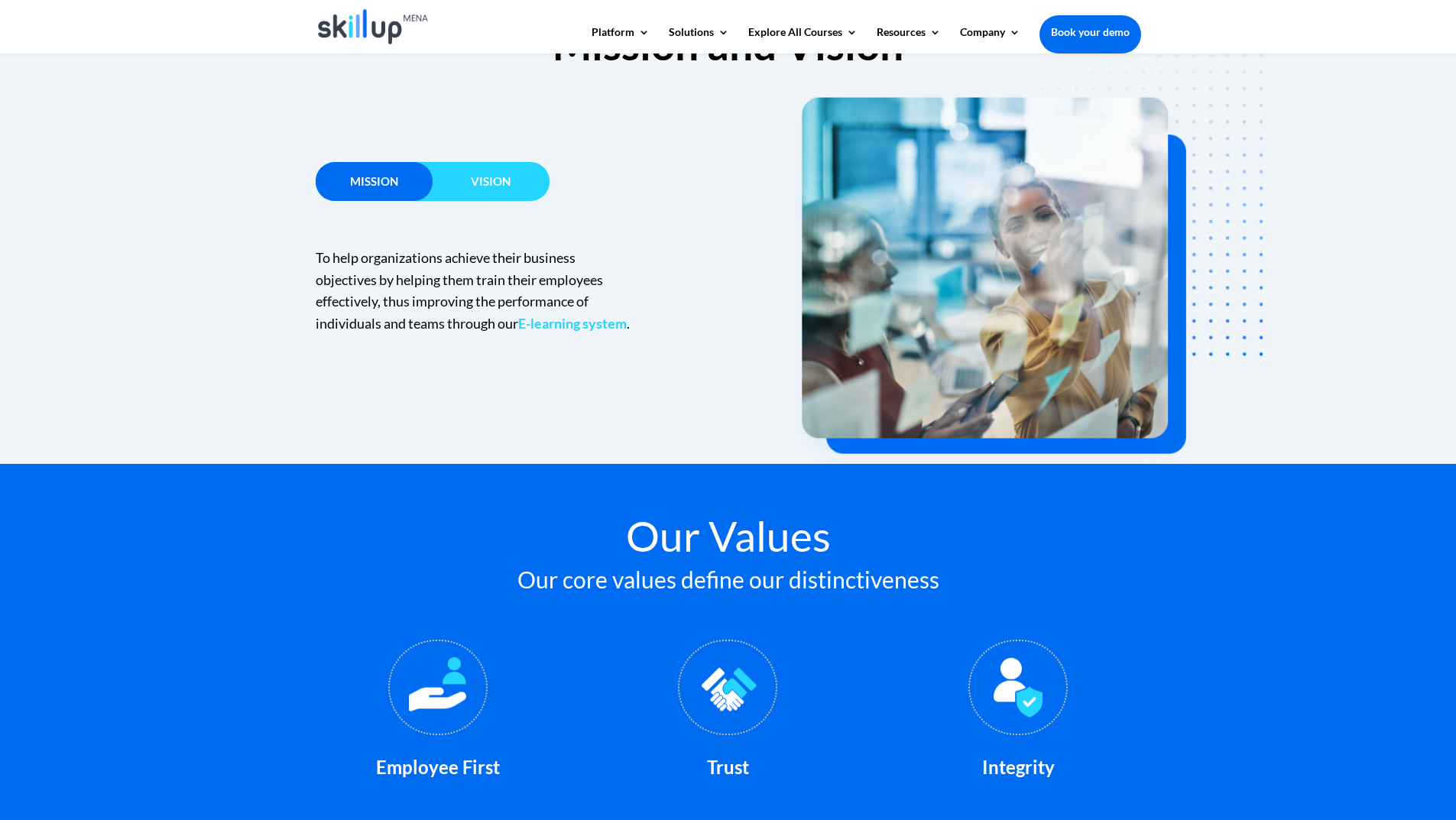
scroll to position [1069, 0]
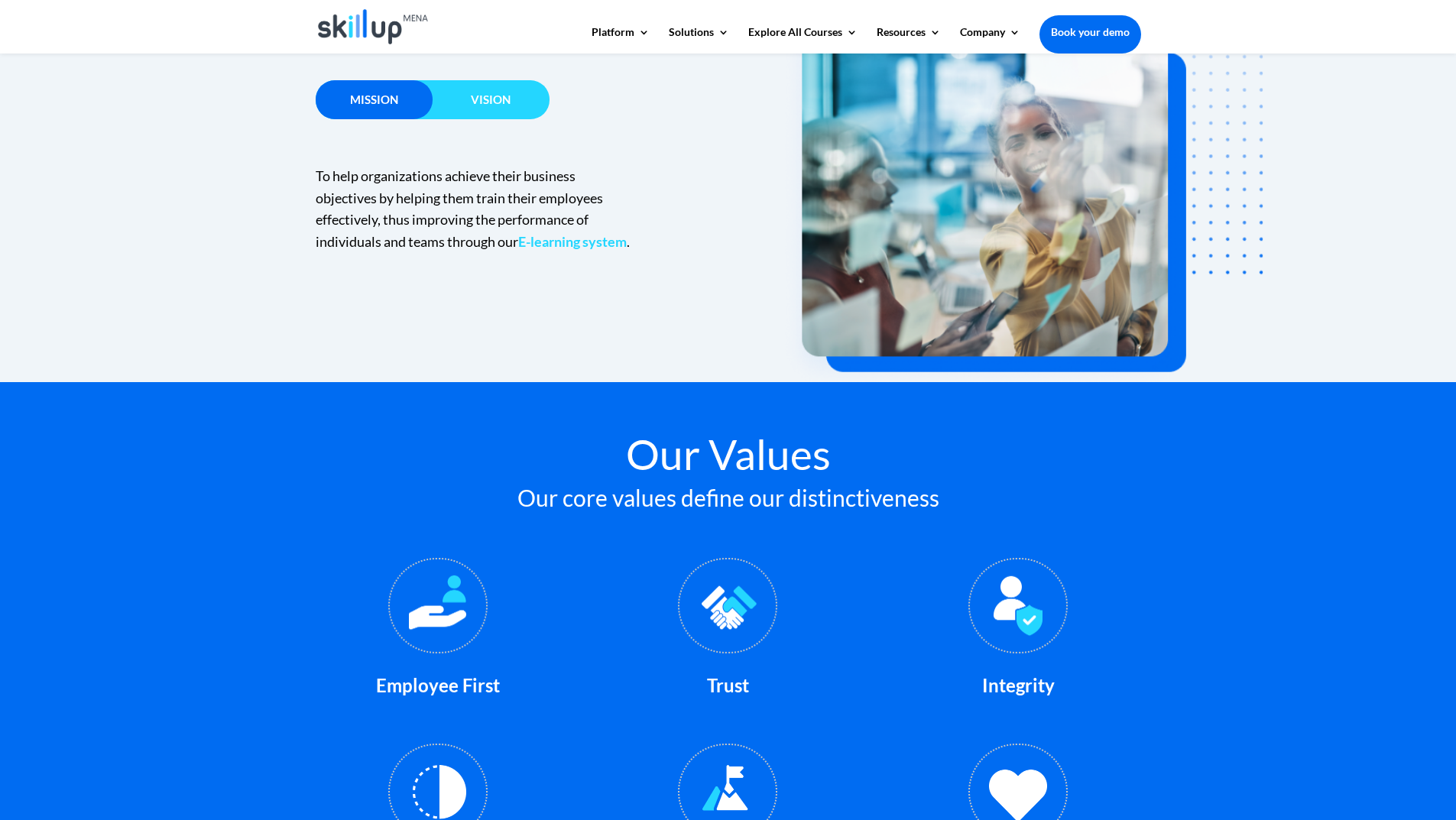
click at [522, 99] on h3 "Vision" at bounding box center [491, 104] width 117 height 19
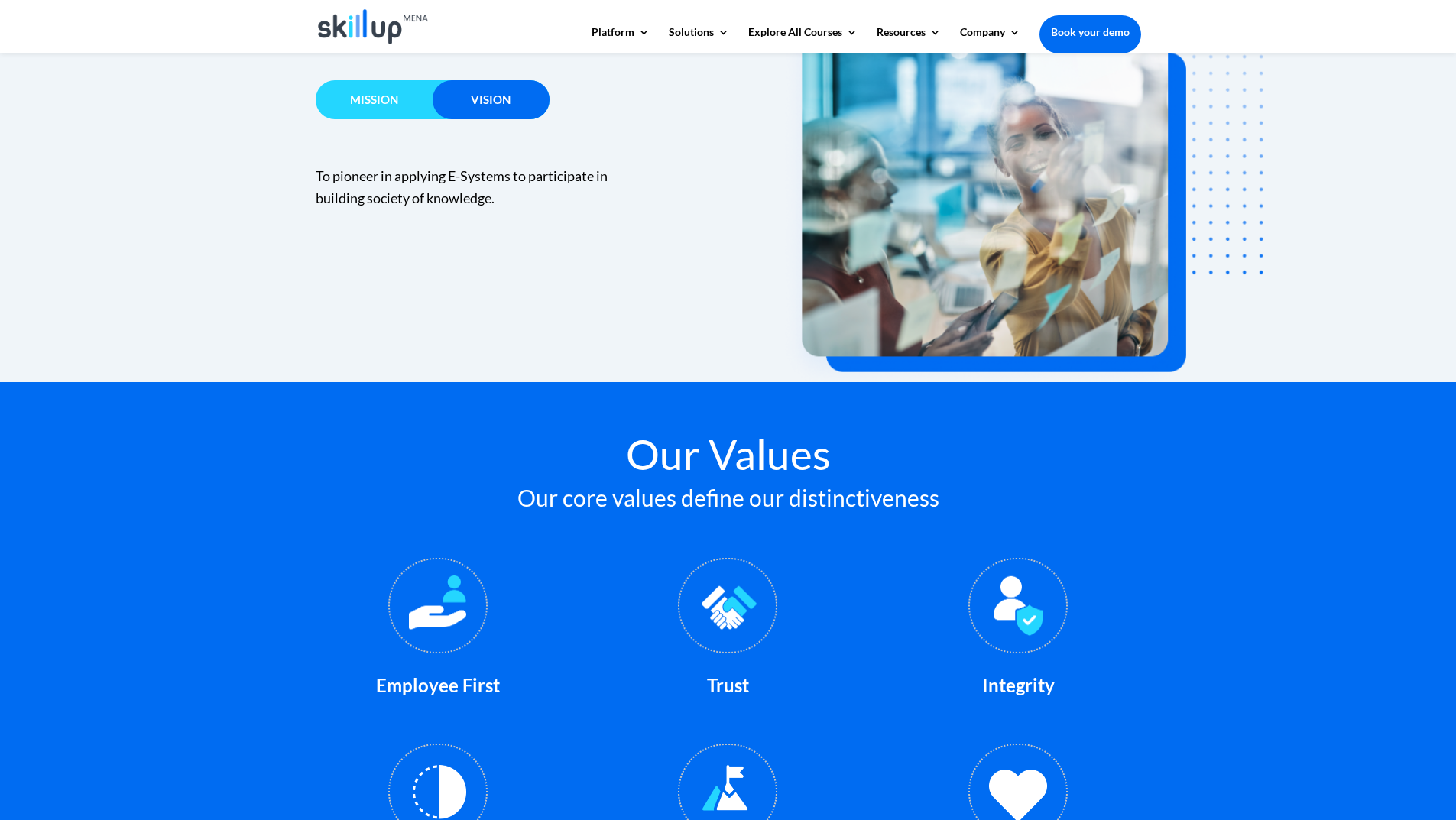
click at [370, 107] on h3 "Mission" at bounding box center [374, 104] width 117 height 19
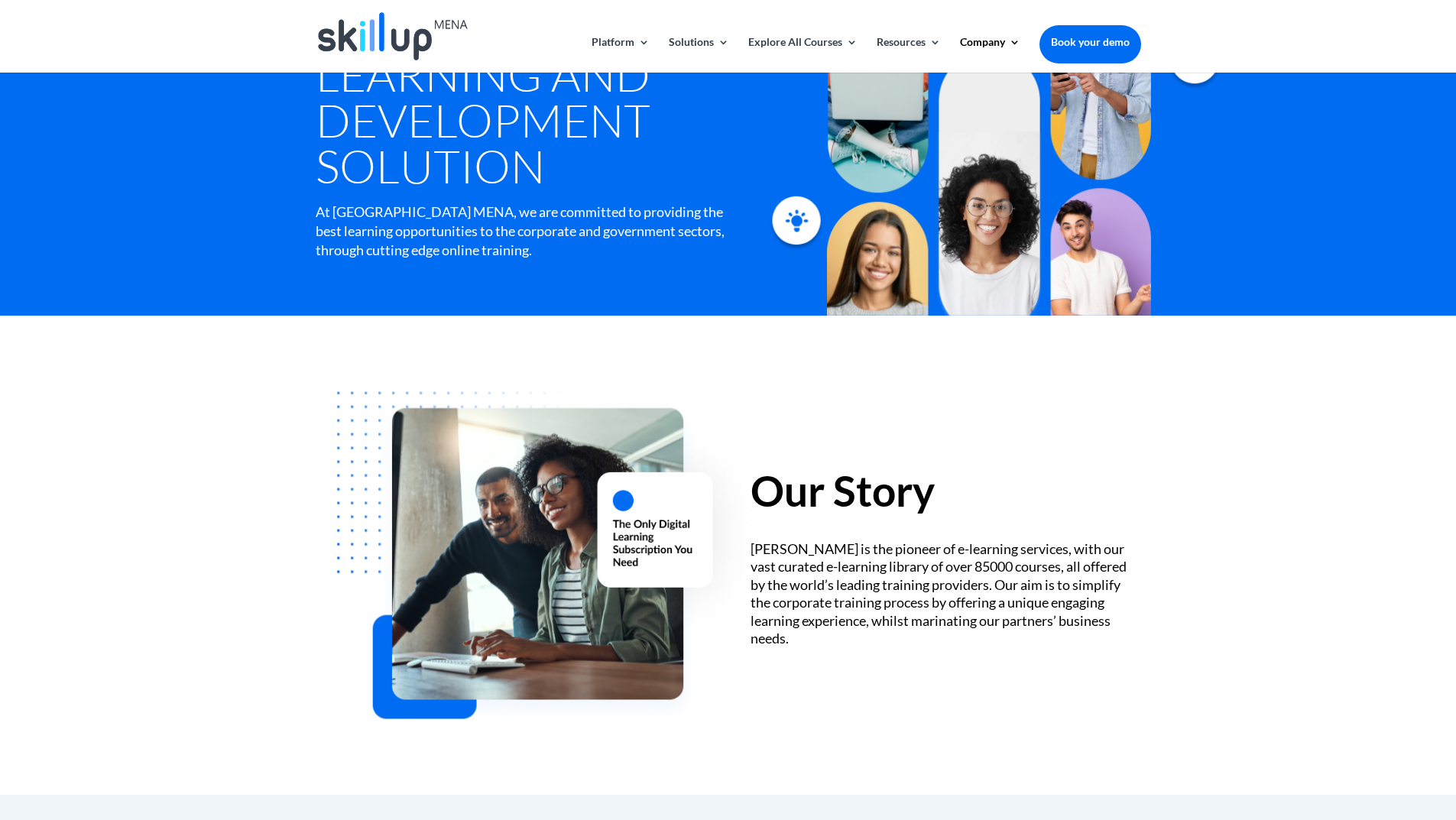
scroll to position [0, 0]
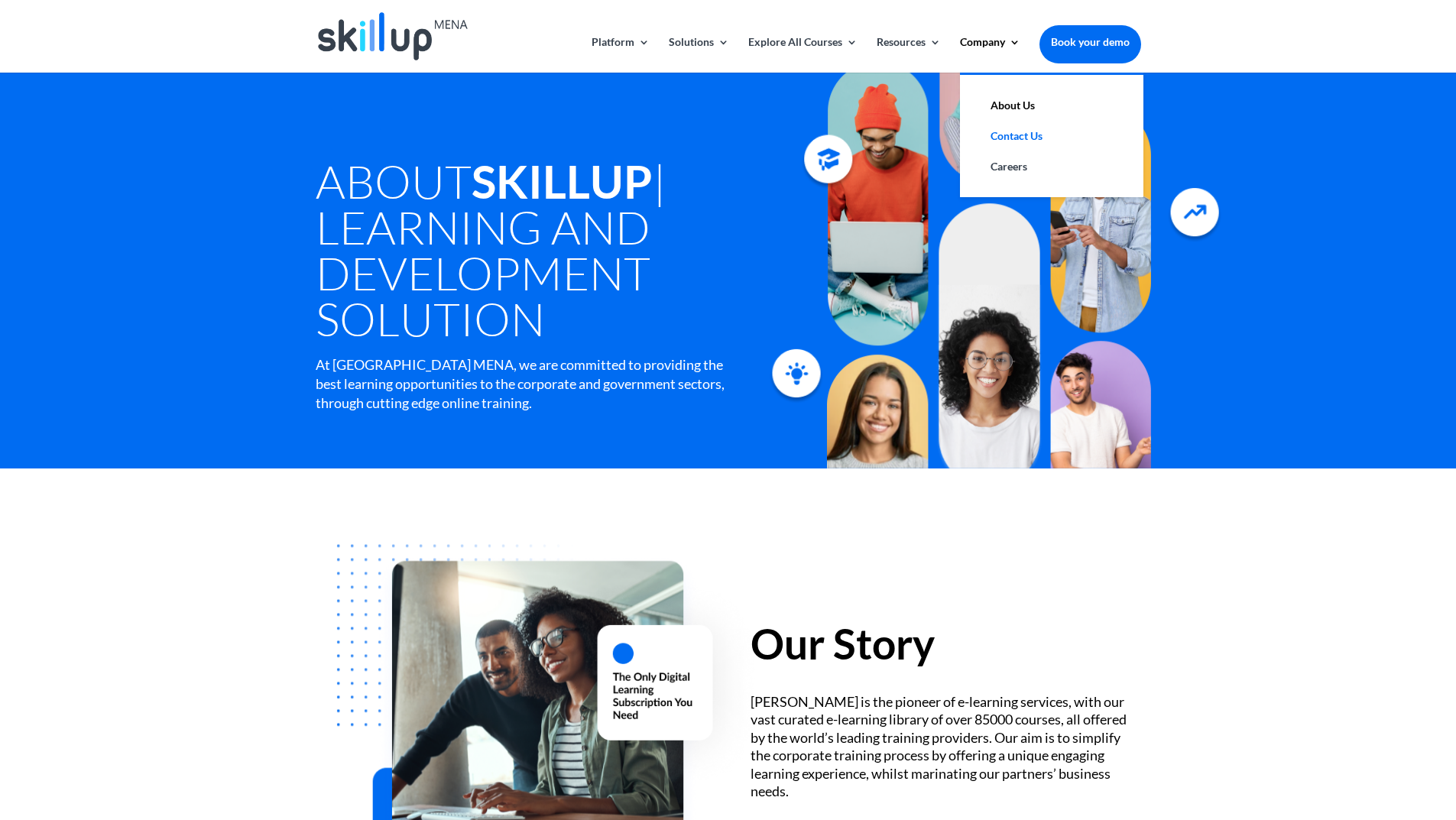
click at [995, 128] on link "Contact Us" at bounding box center [1052, 135] width 153 height 30
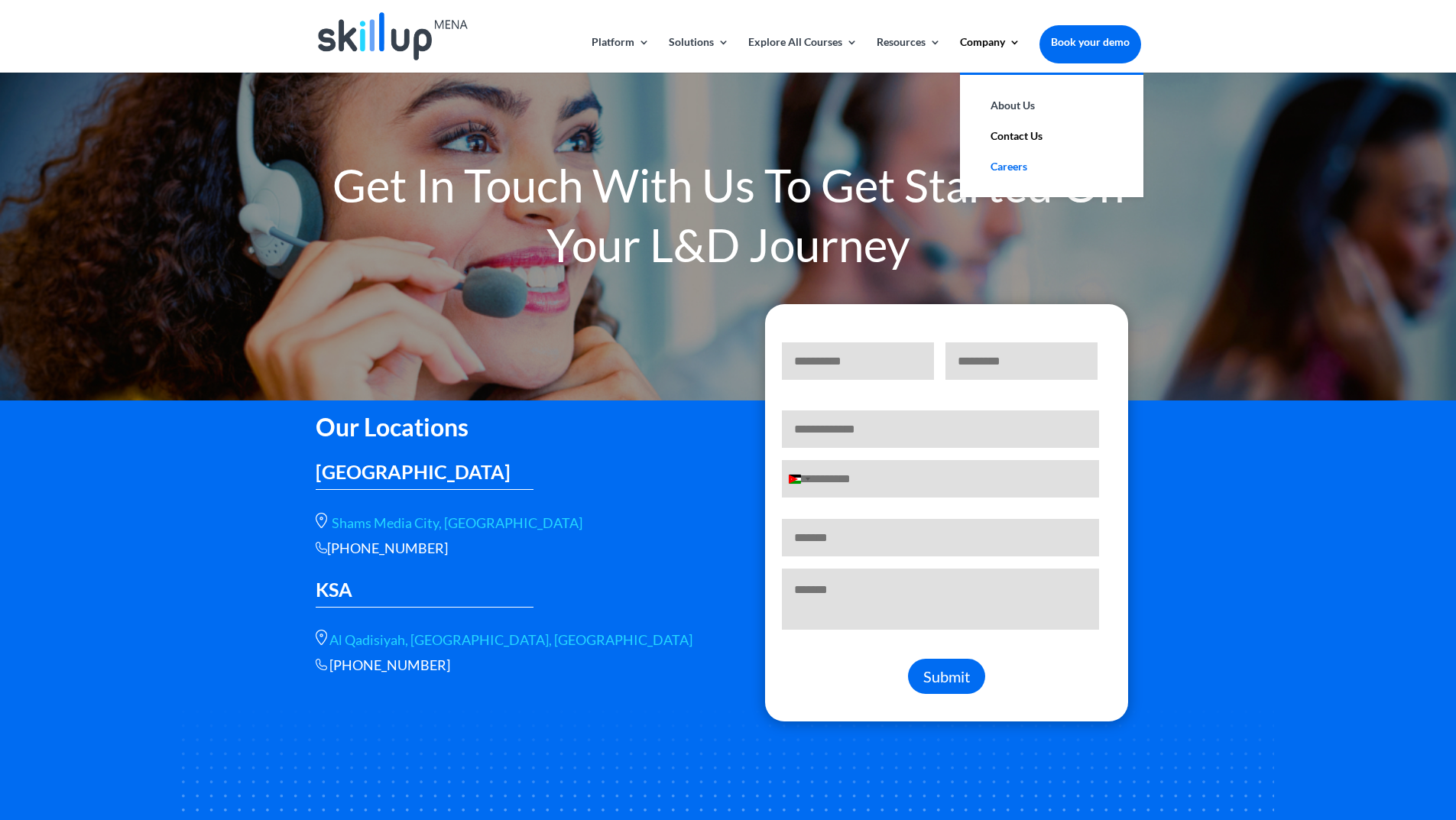
click at [1030, 178] on link "Careers" at bounding box center [1052, 167] width 153 height 30
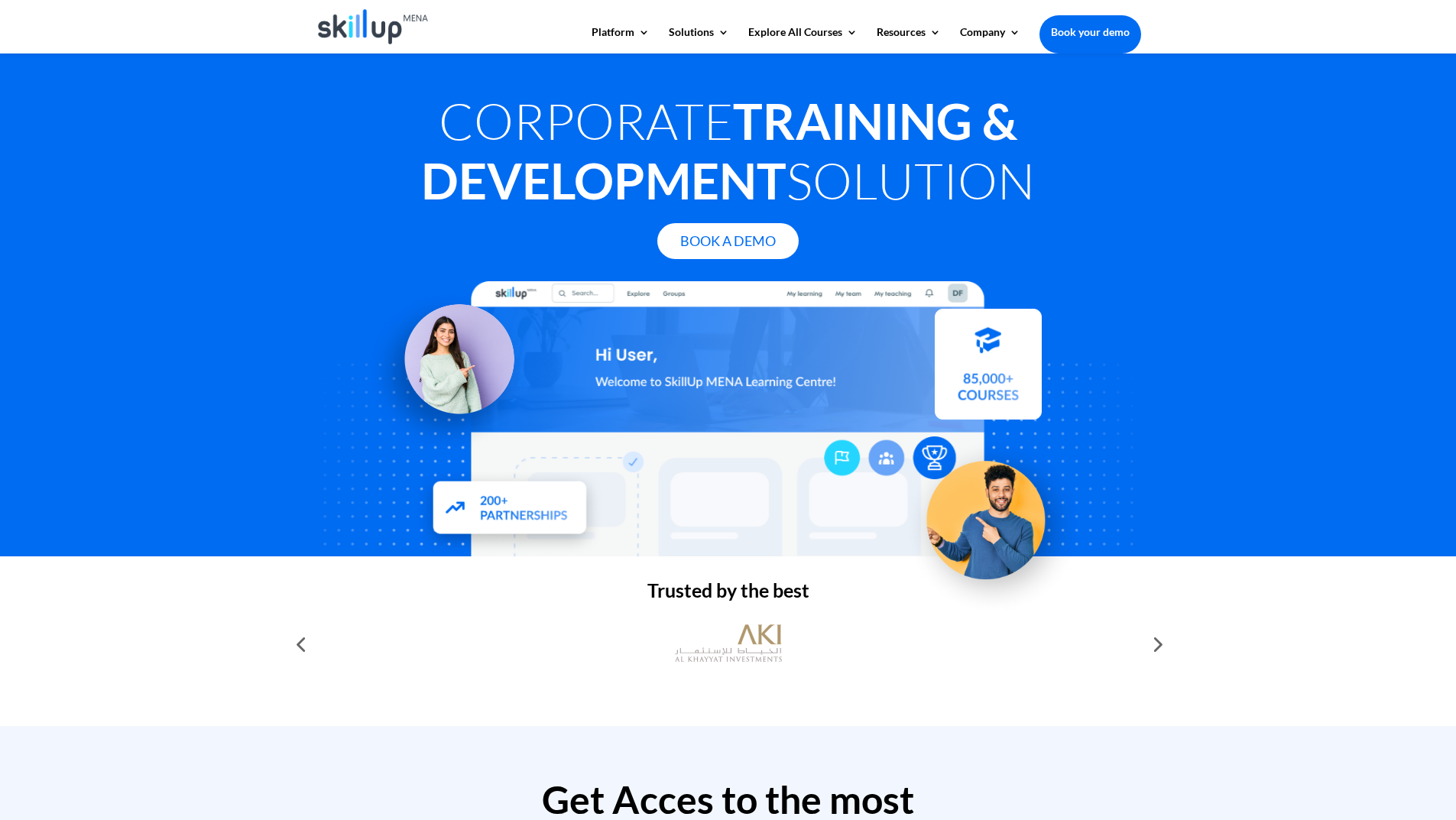
scroll to position [535, 0]
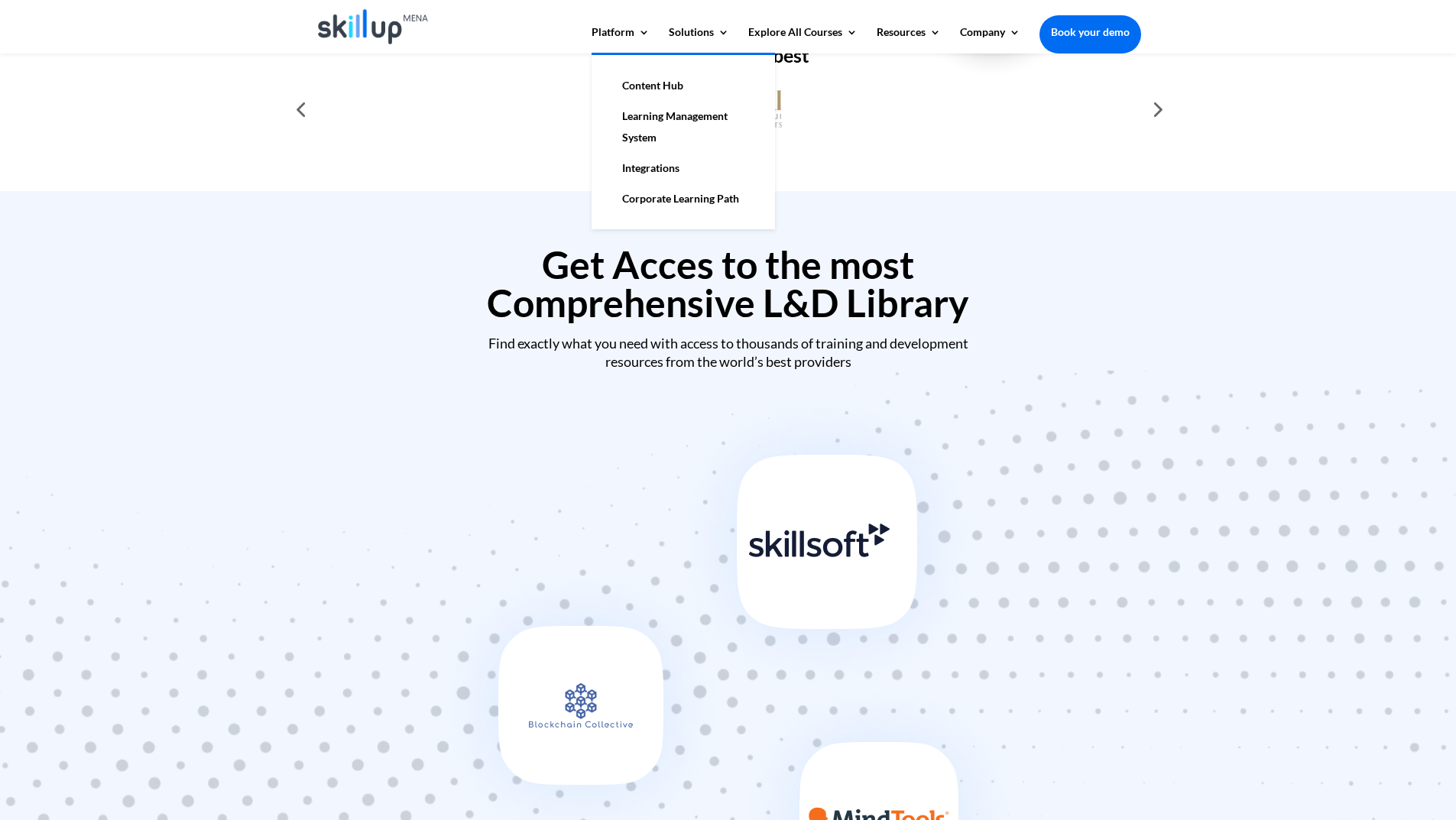
click at [637, 170] on link "Integrations" at bounding box center [683, 168] width 153 height 30
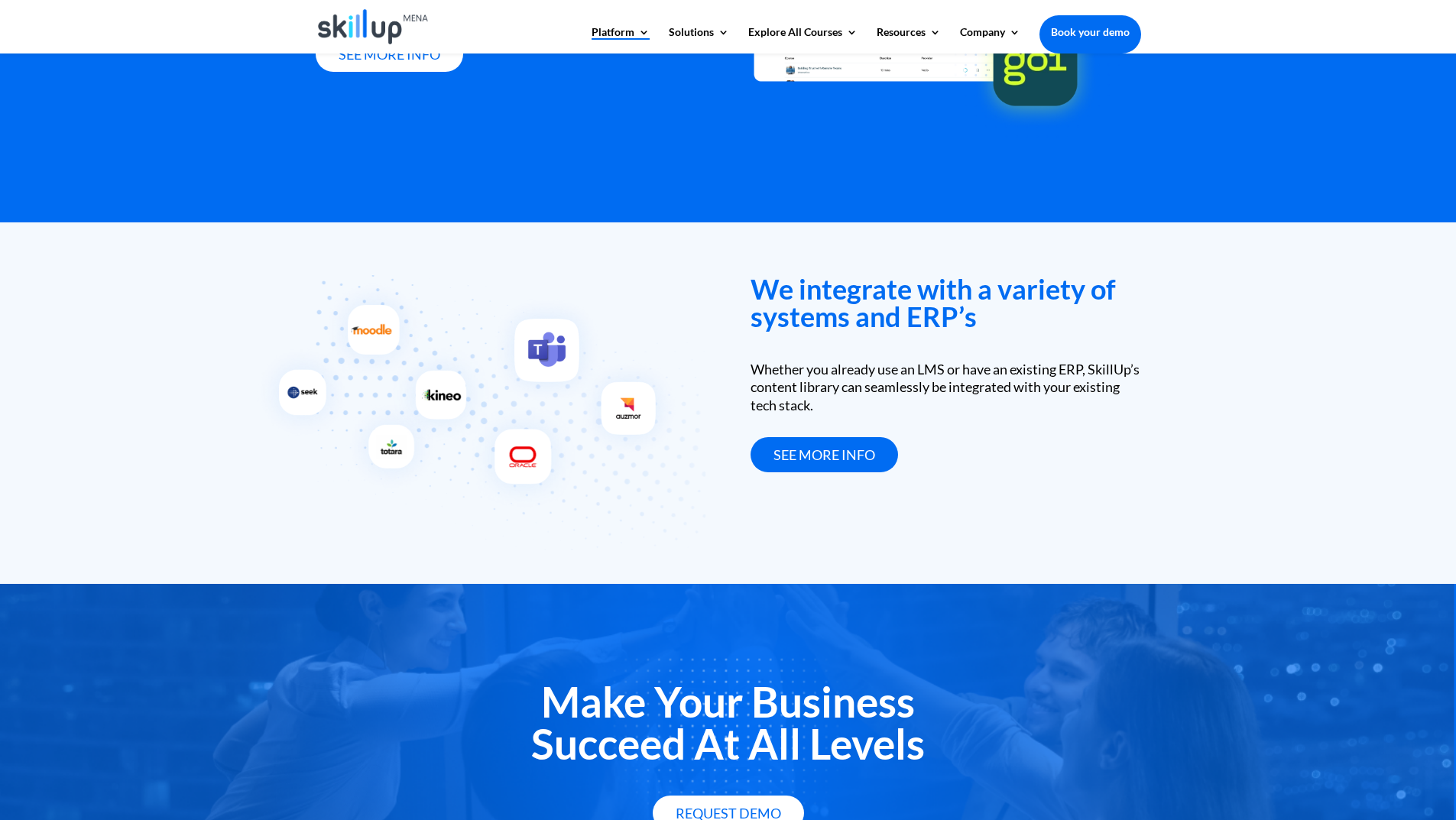
scroll to position [2151, 0]
